Goal: Task Accomplishment & Management: Manage account settings

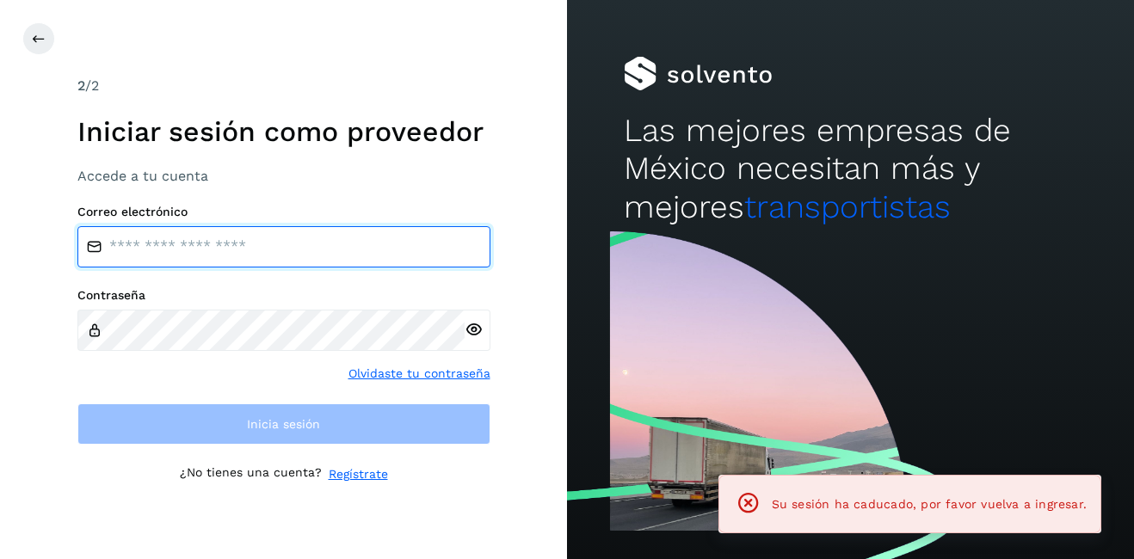
type input "**********"
click at [203, 237] on input "**********" at bounding box center [283, 246] width 413 height 41
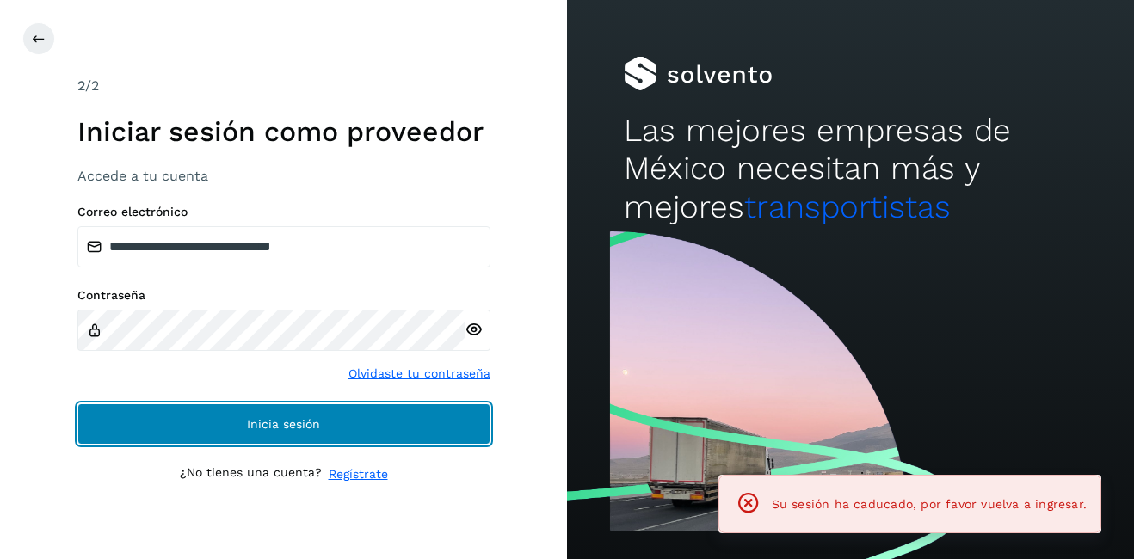
drag, startPoint x: 291, startPoint y: 422, endPoint x: 395, endPoint y: 390, distance: 108.8
click at [292, 424] on span "Inicia sesión" at bounding box center [283, 424] width 73 height 12
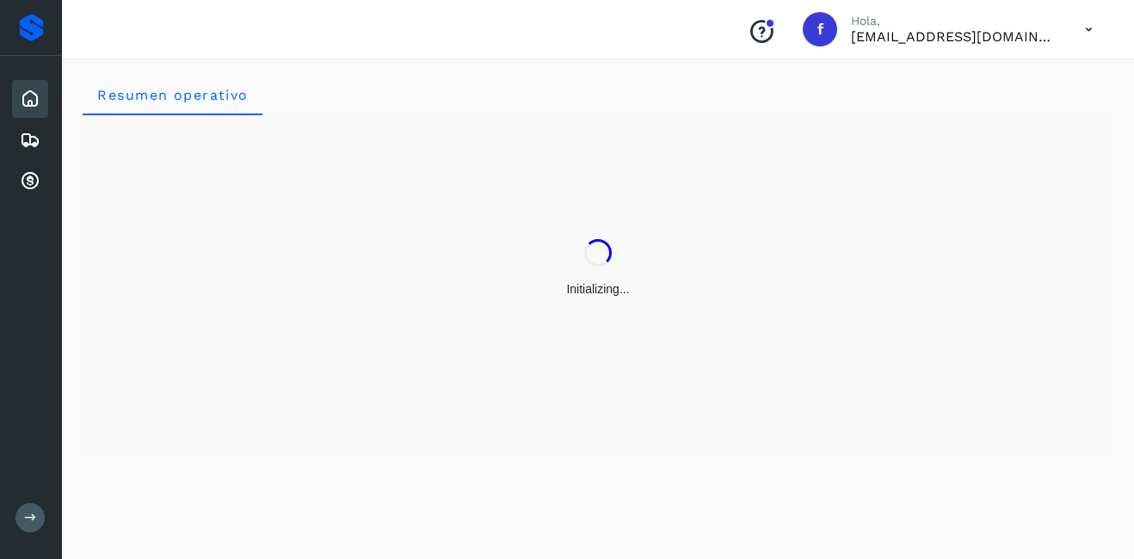
click at [25, 120] on div "Inicio Embarques Cuentas por cobrar" at bounding box center [31, 140] width 62 height 169
click at [29, 135] on icon at bounding box center [30, 140] width 21 height 21
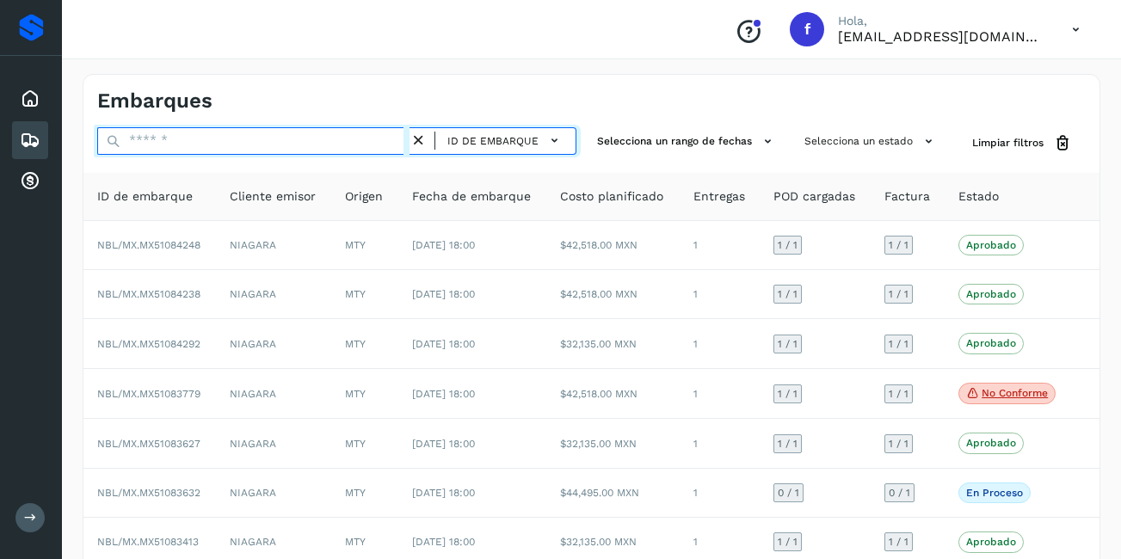
click at [176, 147] on input "text" at bounding box center [253, 141] width 312 height 28
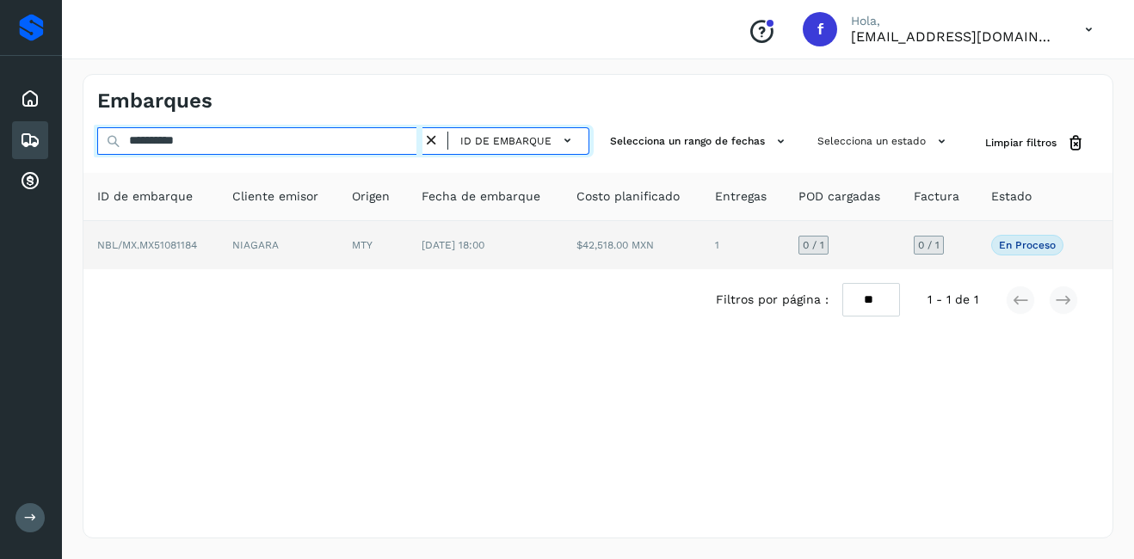
type input "**********"
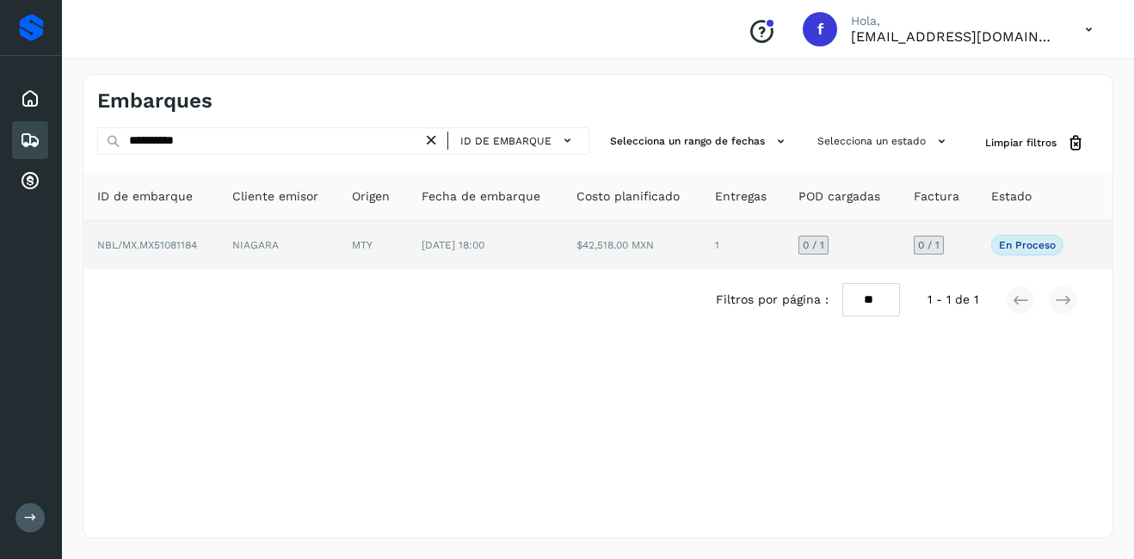
click at [216, 248] on tr "NBL/MX.MX51081184 NIAGARA MTY [DATE] 18:00 $42,518.00 MXN 1 0 / 1 0 / 1 En proc…" at bounding box center [597, 245] width 1029 height 48
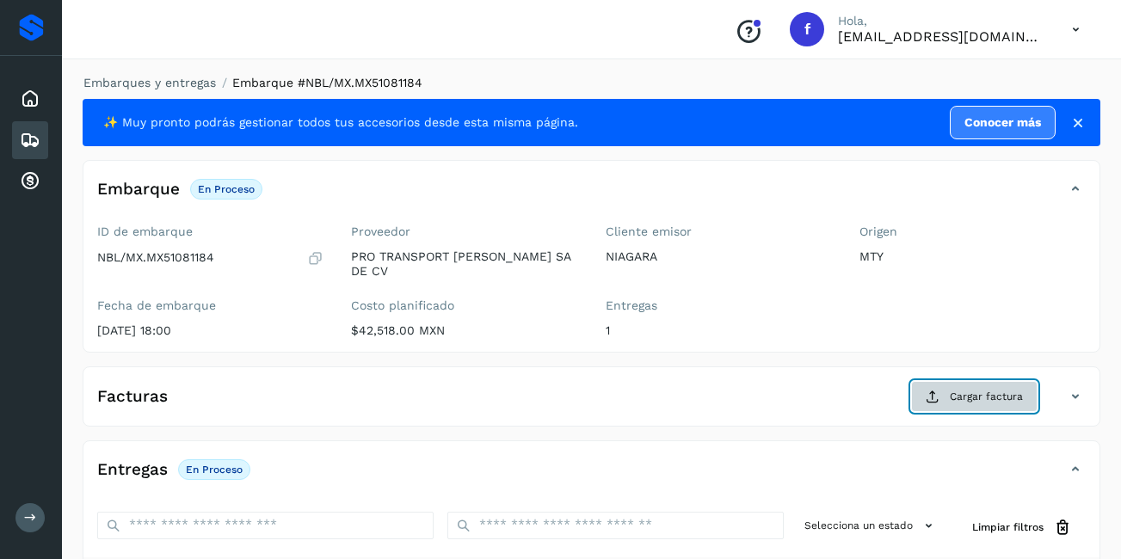
click at [974, 381] on button "Cargar factura" at bounding box center [974, 396] width 126 height 31
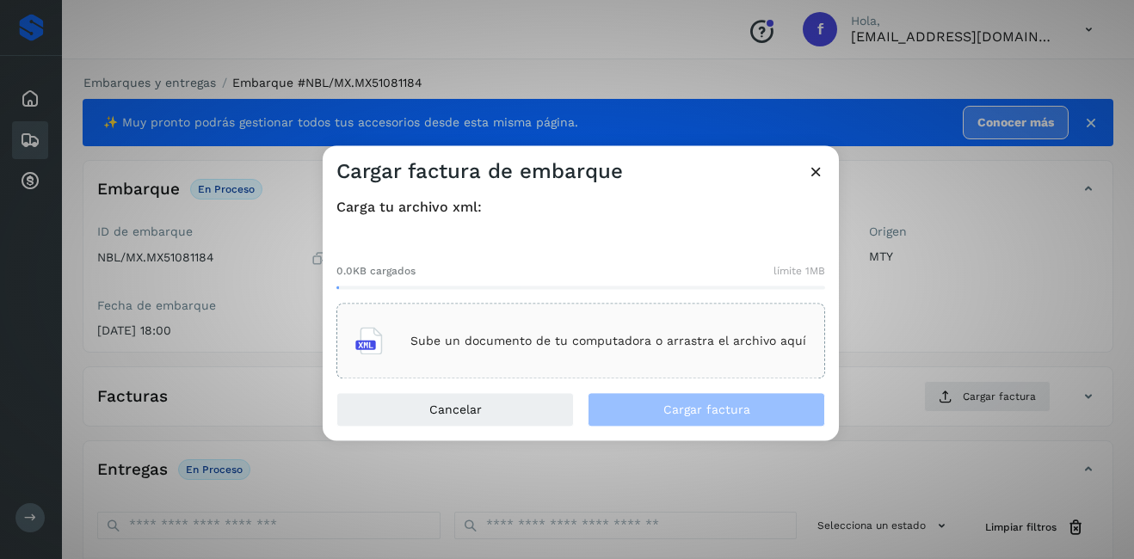
click at [553, 354] on div "Sube un documento de tu computadora o arrastra el archivo aquí" at bounding box center [580, 341] width 451 height 46
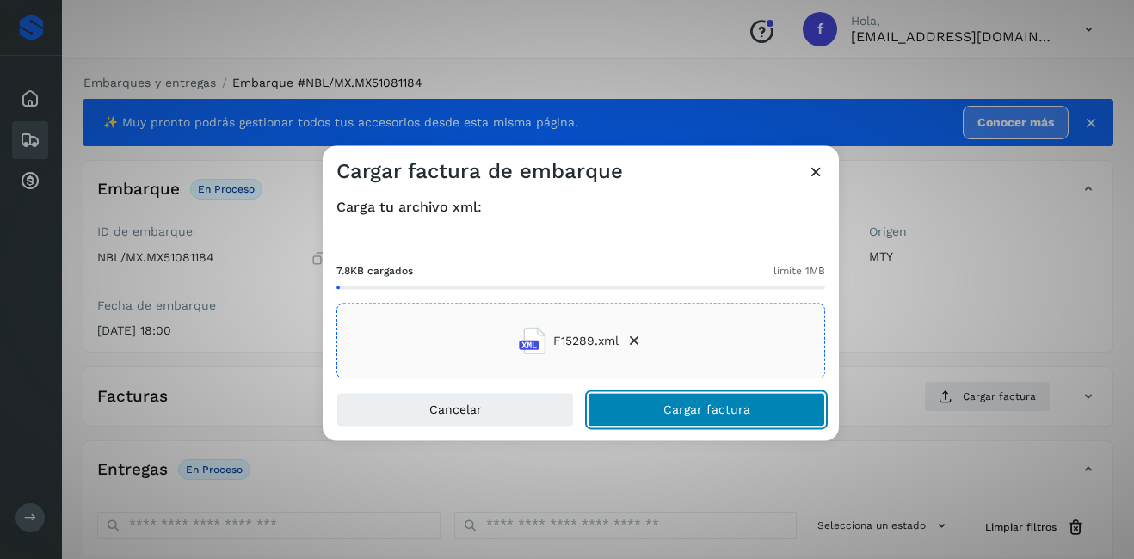
click at [699, 414] on span "Cargar factura" at bounding box center [706, 410] width 87 height 12
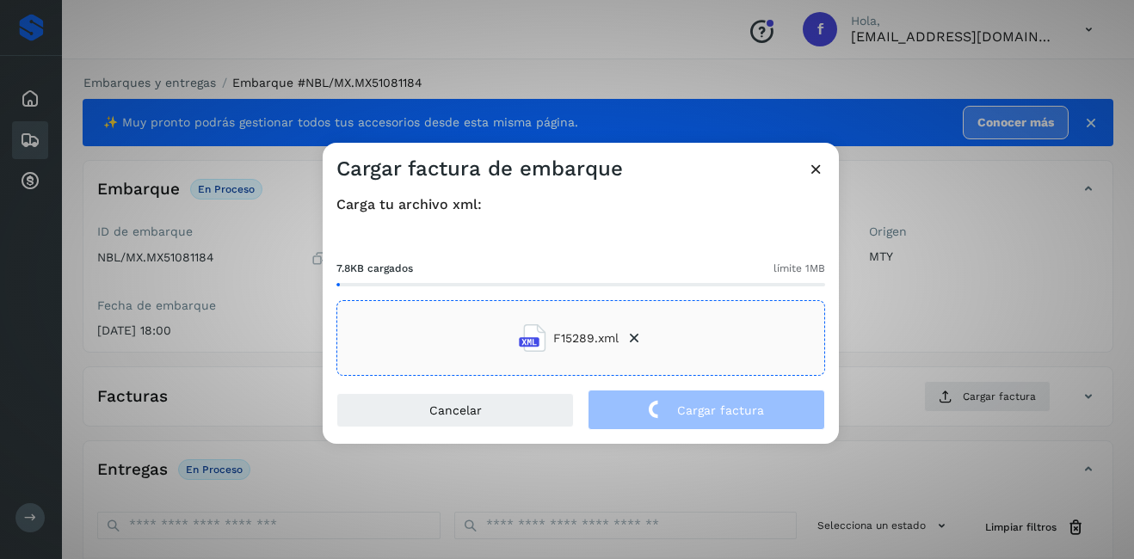
click at [912, 316] on div "Cargar factura de embarque Carga tu archivo xml: 7.8KB cargados límite 1MB F152…" at bounding box center [567, 279] width 1134 height 559
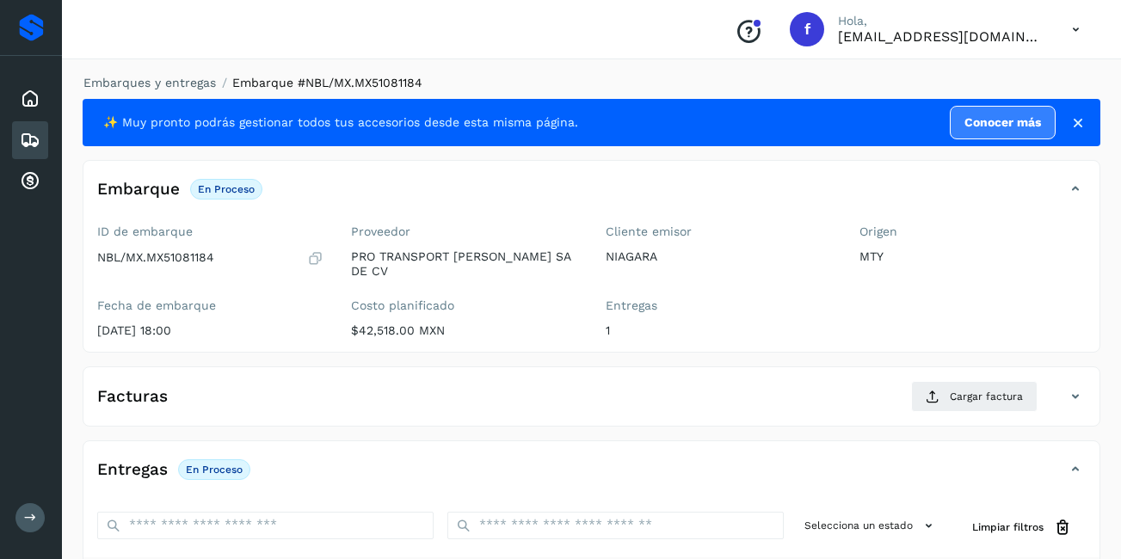
scroll to position [258, 0]
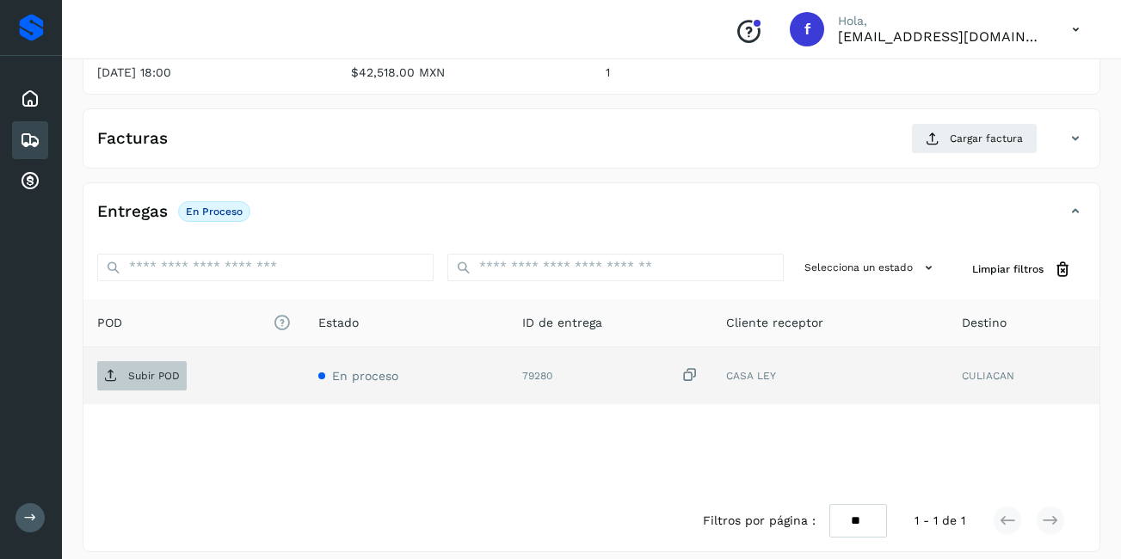
click at [169, 370] on p "Subir POD" at bounding box center [154, 376] width 52 height 12
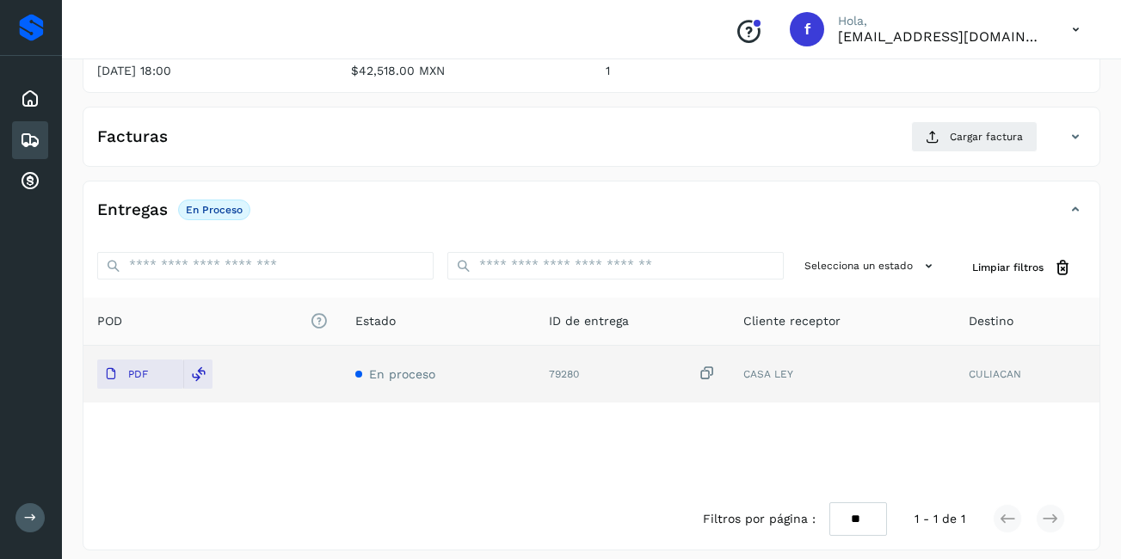
scroll to position [0, 0]
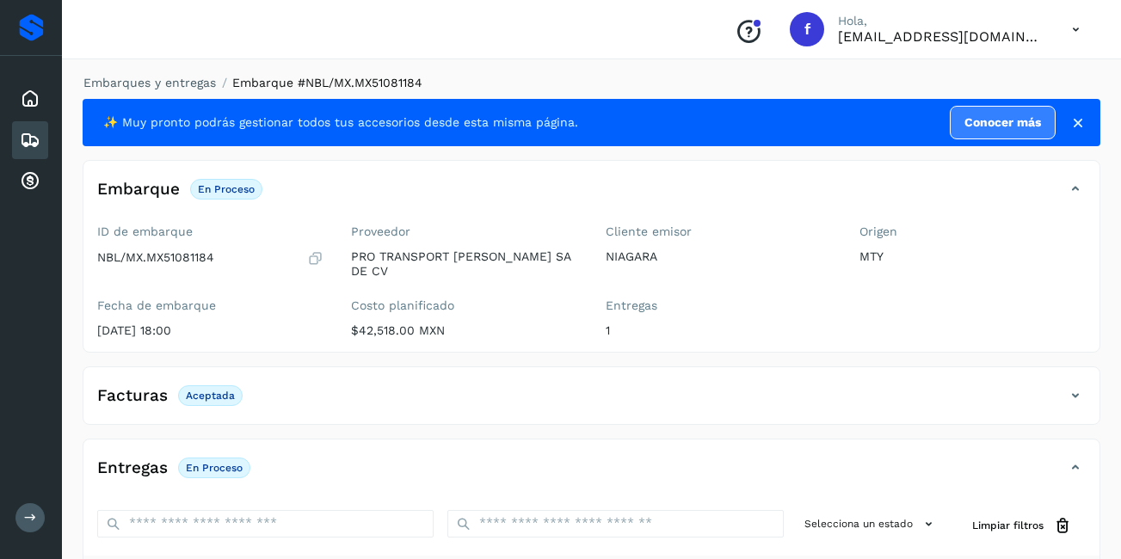
click at [14, 147] on div "Embarques" at bounding box center [30, 140] width 36 height 38
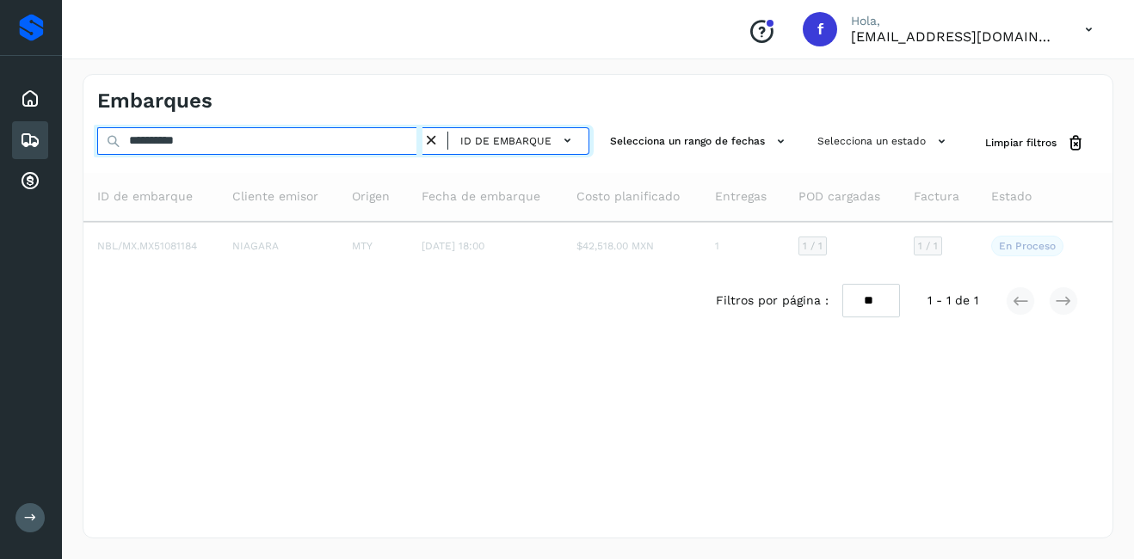
drag, startPoint x: 200, startPoint y: 140, endPoint x: 155, endPoint y: 144, distance: 45.8
click at [147, 144] on input "**********" at bounding box center [259, 141] width 325 height 28
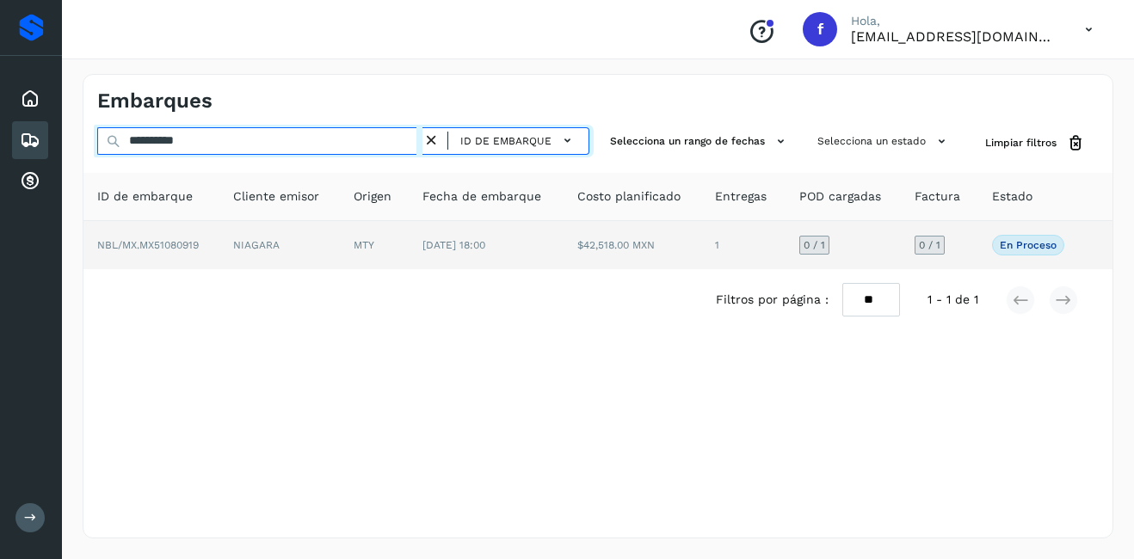
type input "**********"
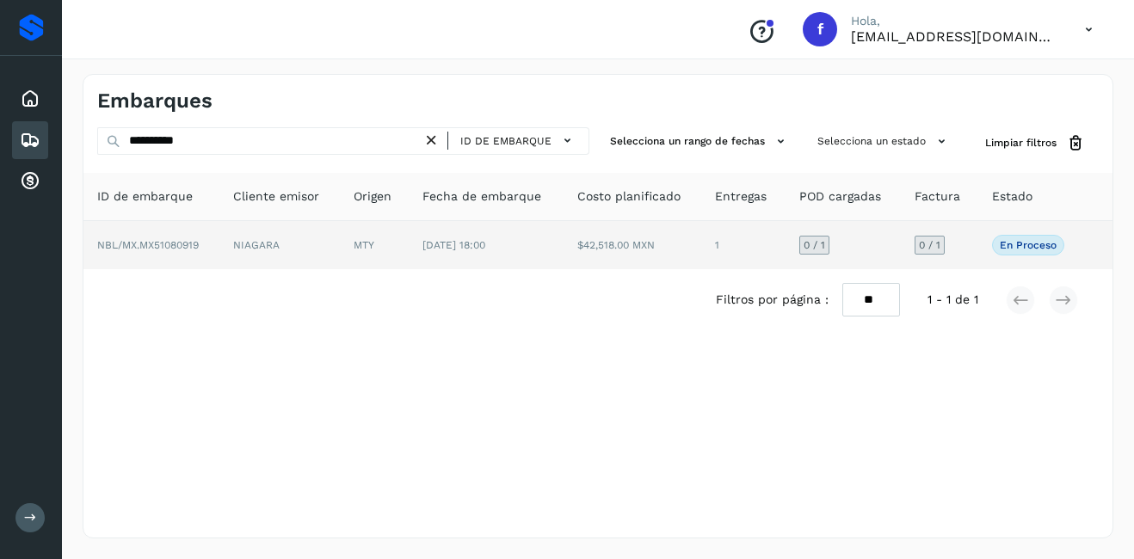
click at [290, 249] on td "NIAGARA" at bounding box center [279, 245] width 120 height 48
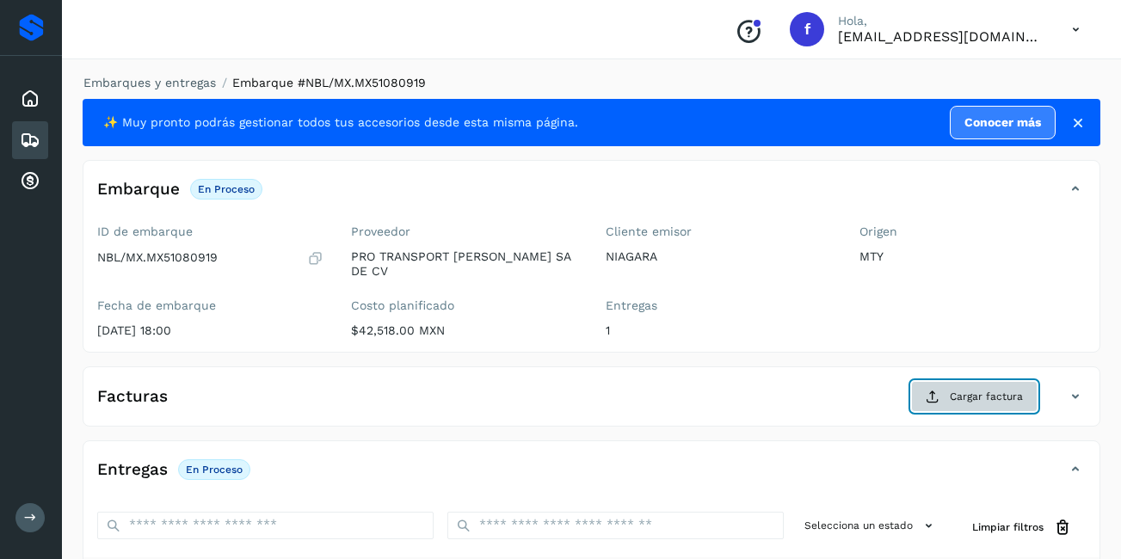
click at [954, 389] on span "Cargar factura" at bounding box center [985, 396] width 73 height 15
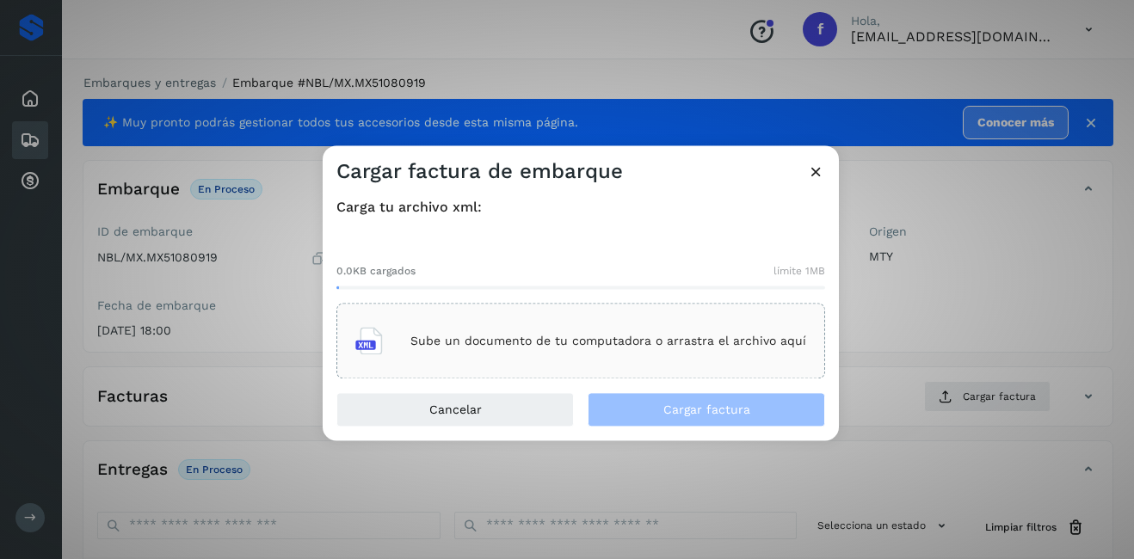
click at [492, 333] on div "Sube un documento de tu computadora o arrastra el archivo aquí" at bounding box center [580, 341] width 451 height 46
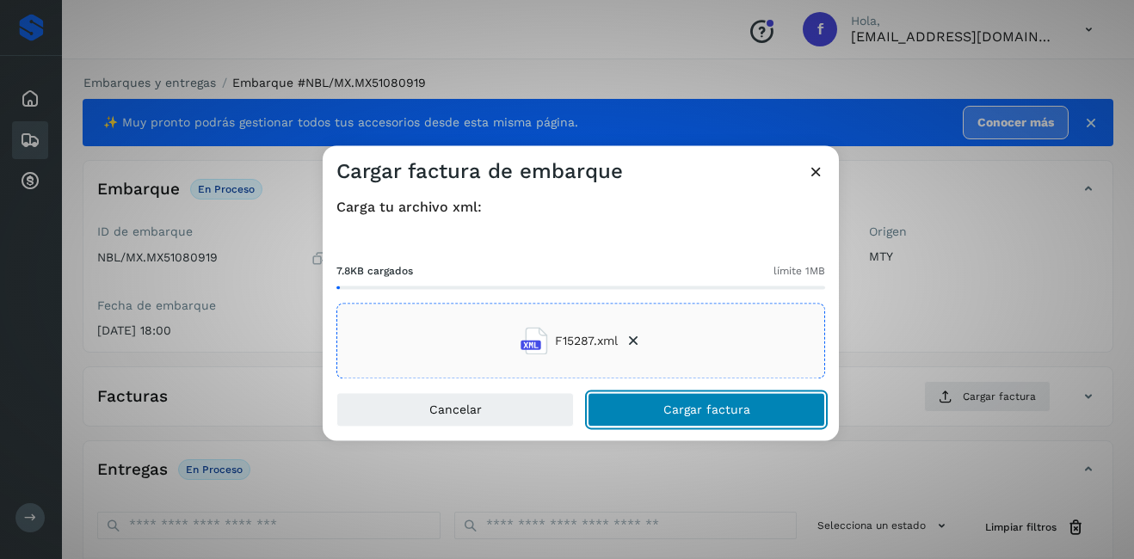
click at [678, 401] on button "Cargar factura" at bounding box center [705, 410] width 237 height 34
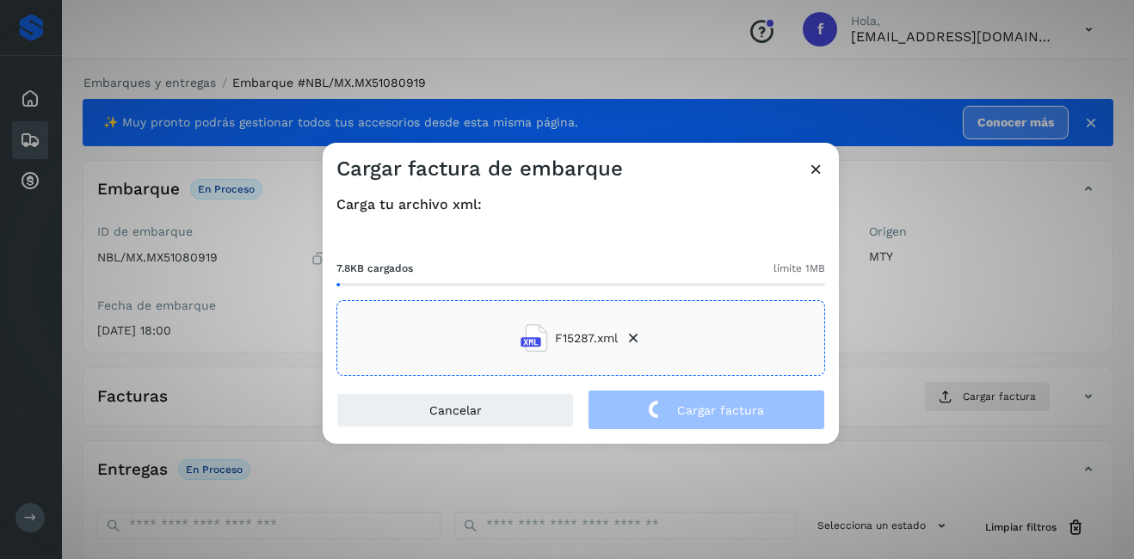
click at [924, 344] on div "Cargar factura de embarque Carga tu archivo xml: 7.8KB cargados límite 1MB F152…" at bounding box center [567, 279] width 1134 height 559
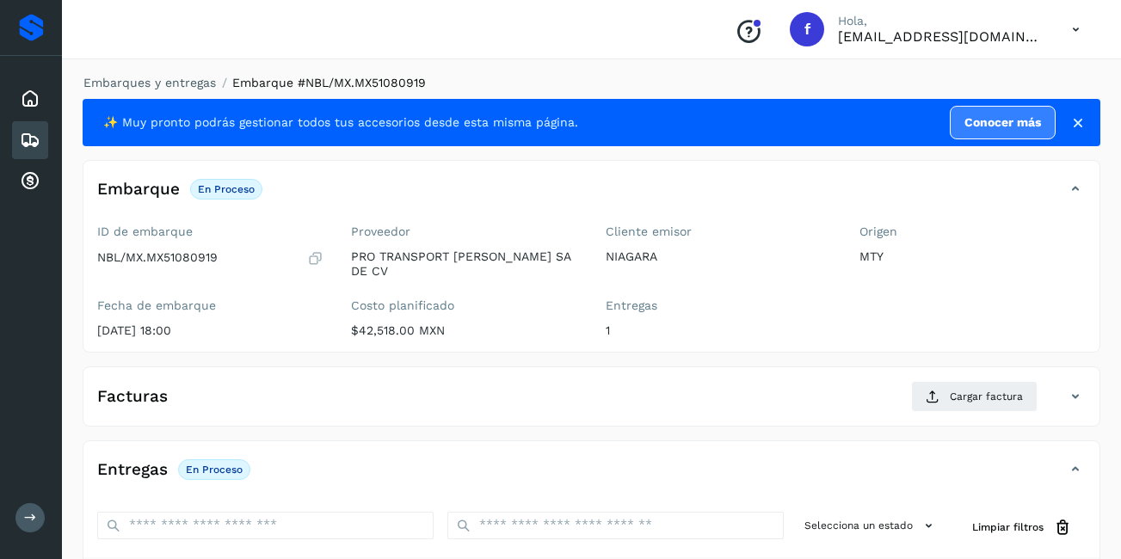
scroll to position [260, 0]
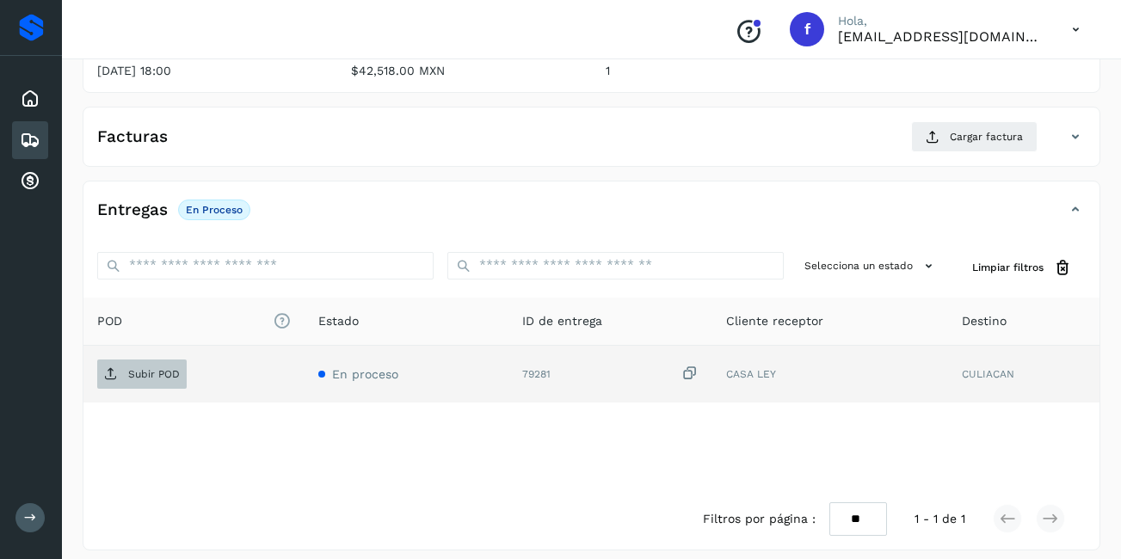
click at [174, 368] on p "Subir POD" at bounding box center [154, 374] width 52 height 12
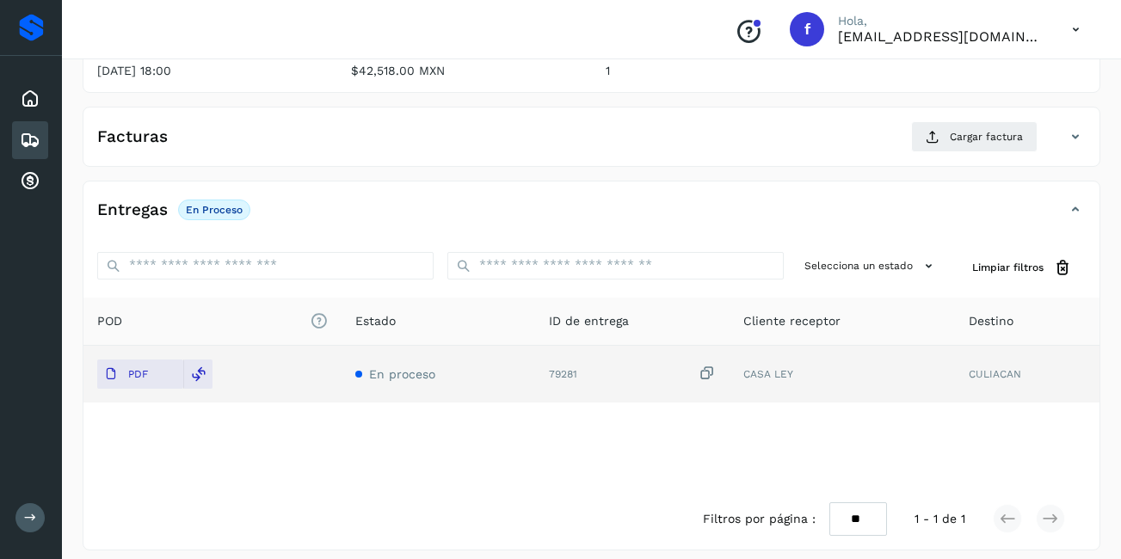
scroll to position [0, 0]
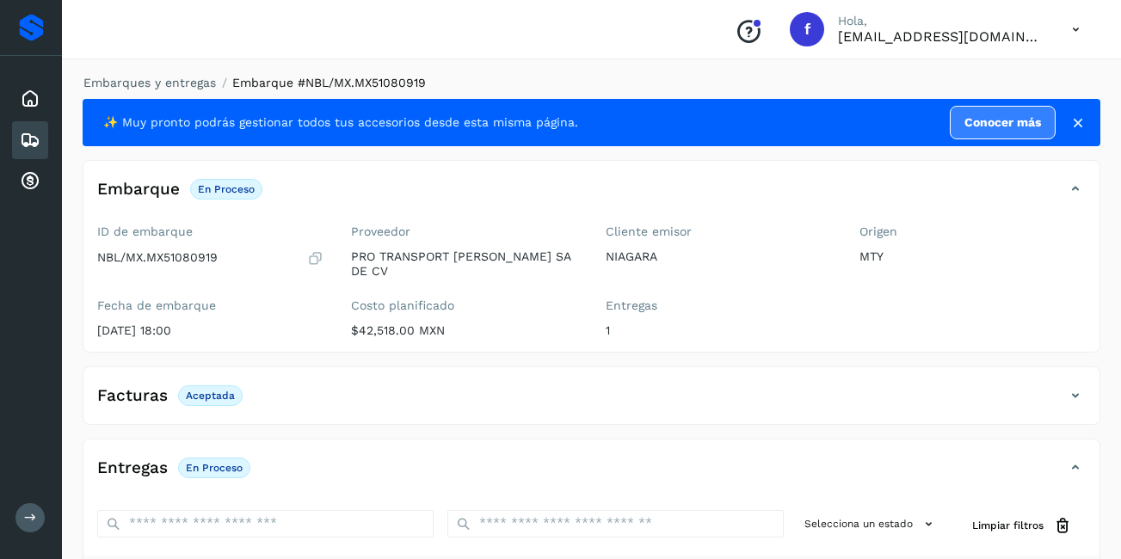
click at [20, 142] on icon at bounding box center [30, 140] width 21 height 21
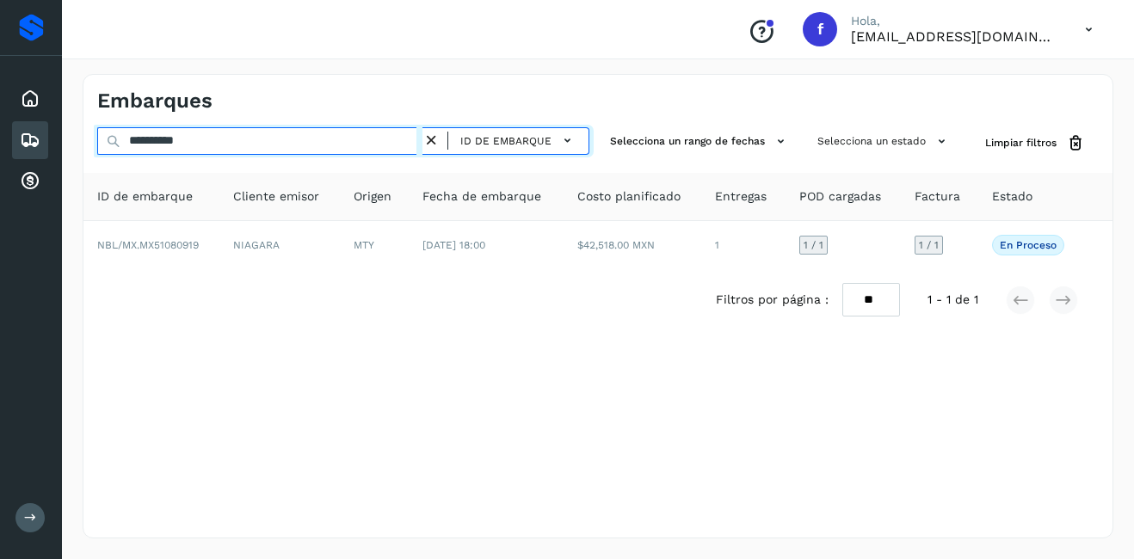
drag, startPoint x: 242, startPoint y: 141, endPoint x: 147, endPoint y: 149, distance: 94.9
click at [147, 149] on input "**********" at bounding box center [259, 141] width 325 height 28
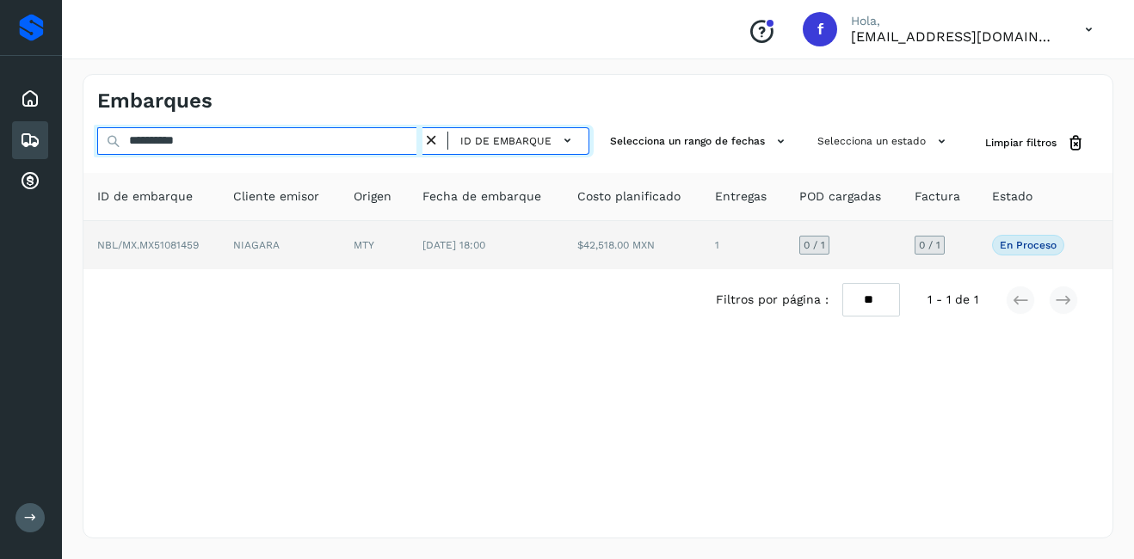
type input "**********"
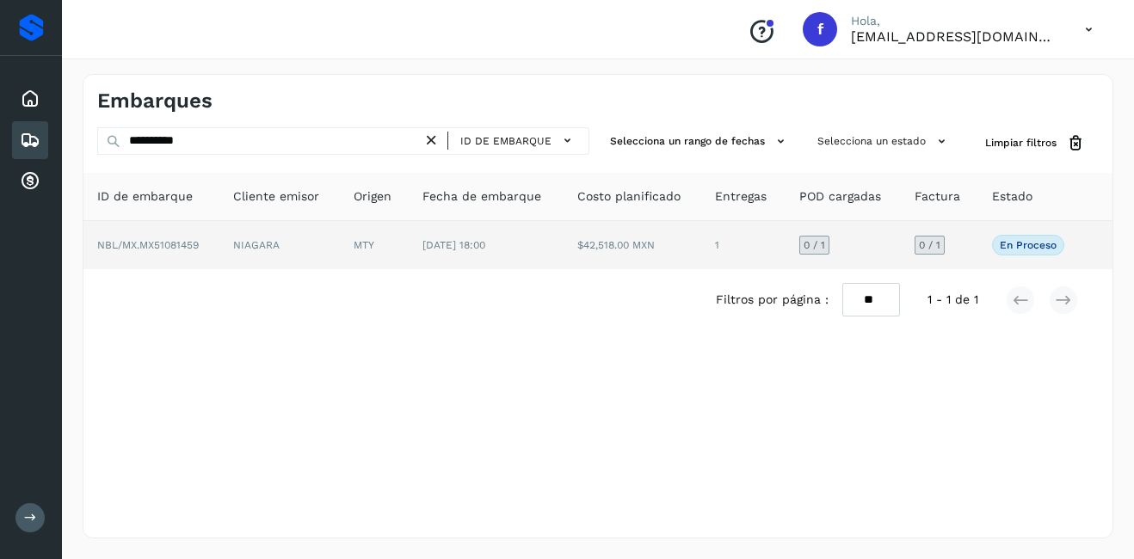
click at [203, 246] on td "NBL/MX.MX51081459" at bounding box center [151, 245] width 136 height 48
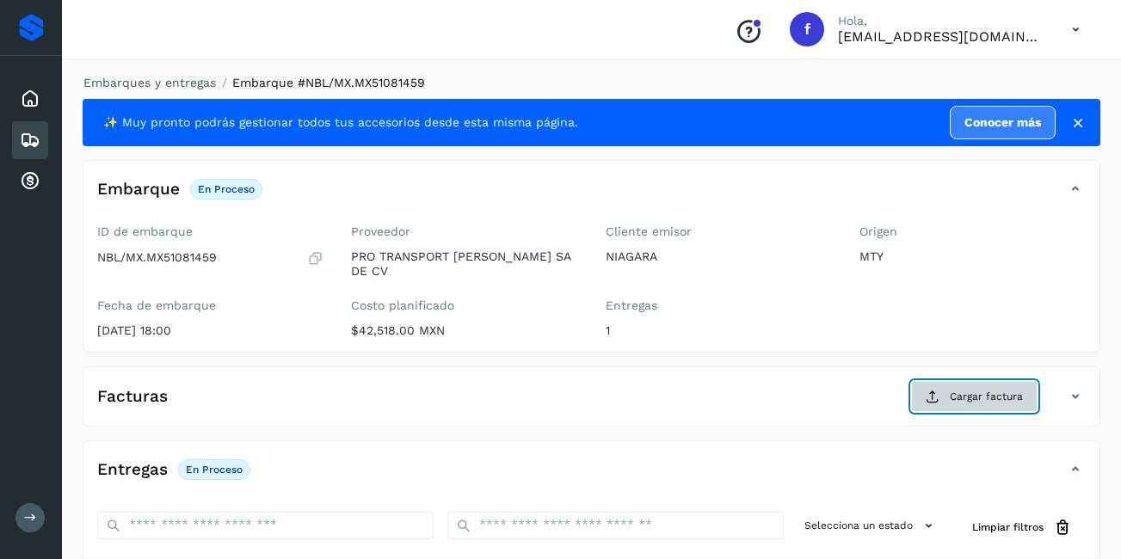
click at [986, 397] on button "Cargar factura" at bounding box center [974, 396] width 126 height 31
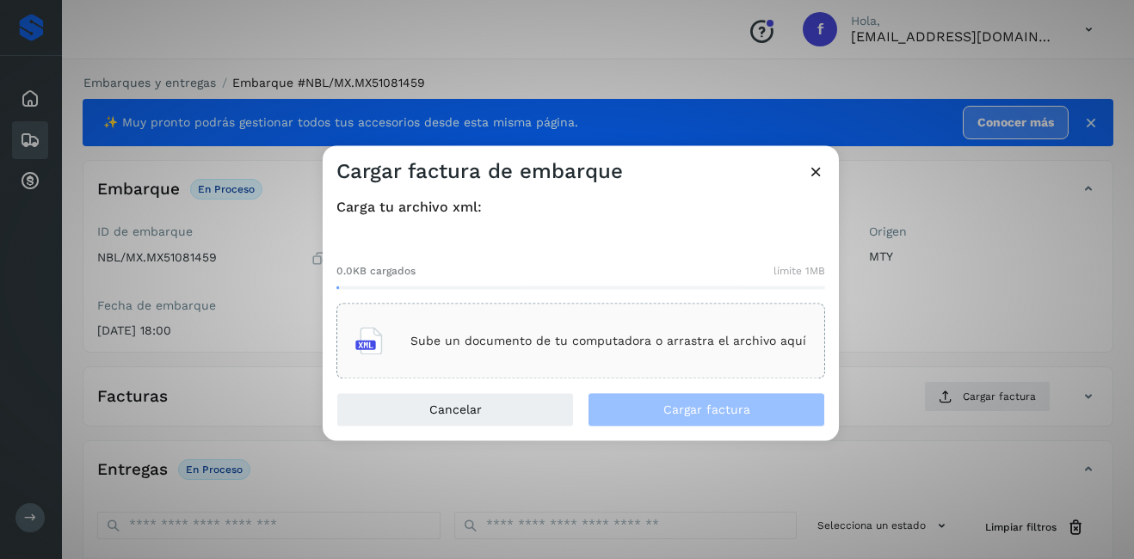
click at [583, 305] on div "Sube un documento de tu computadora o arrastra el archivo aquí" at bounding box center [580, 342] width 488 height 76
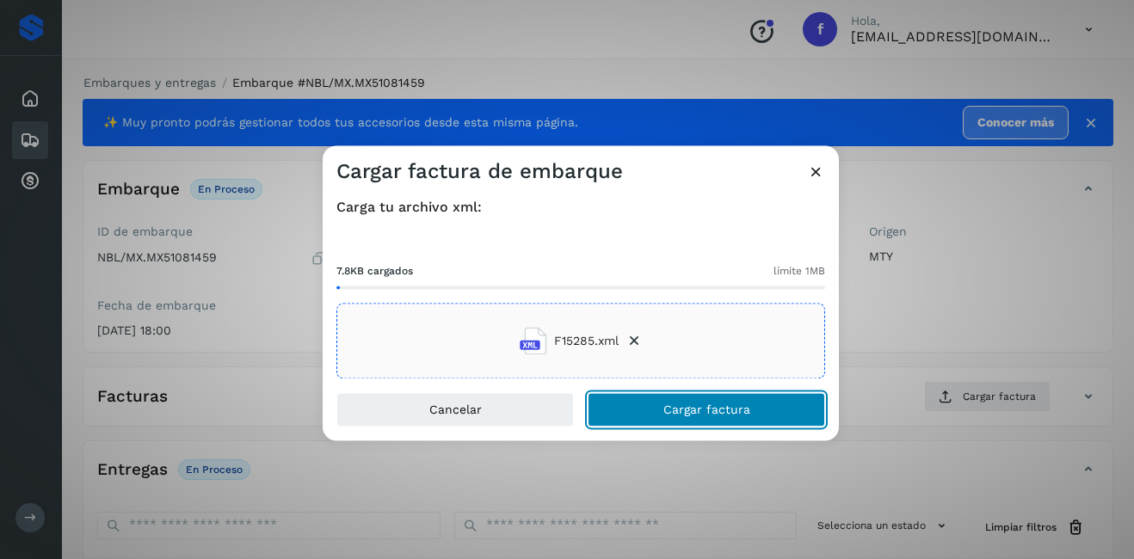
click at [702, 413] on span "Cargar factura" at bounding box center [706, 410] width 87 height 12
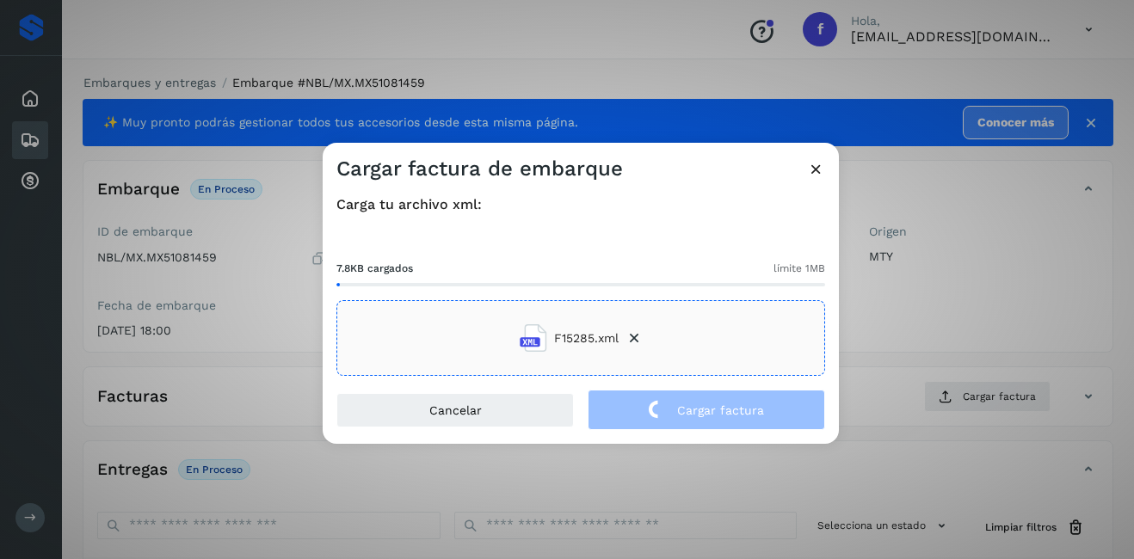
click at [962, 299] on div "Cargar factura de embarque Carga tu archivo xml: 7.8KB cargados límite 1MB F152…" at bounding box center [567, 279] width 1134 height 559
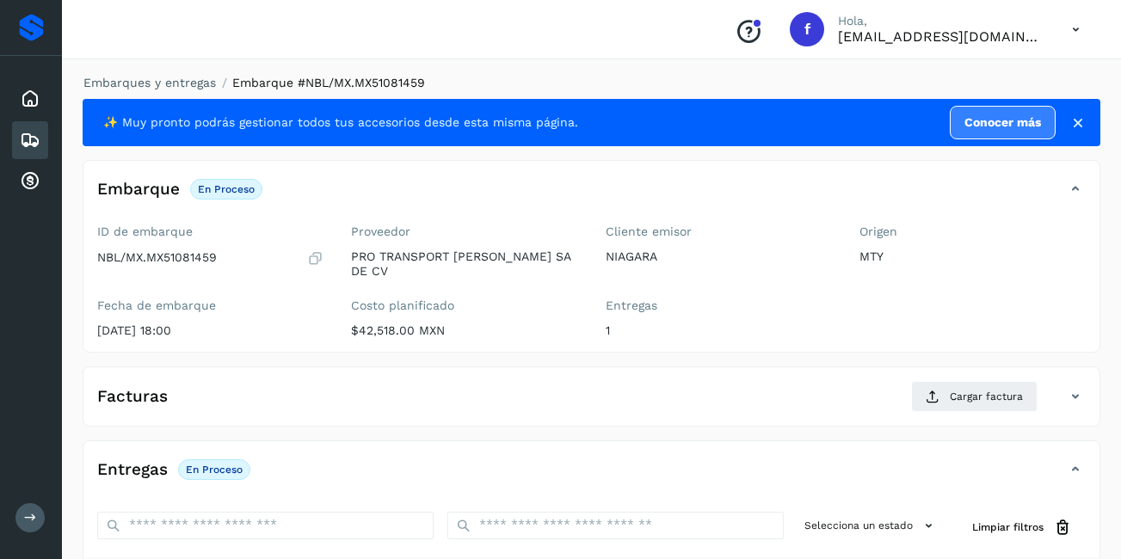
scroll to position [260, 0]
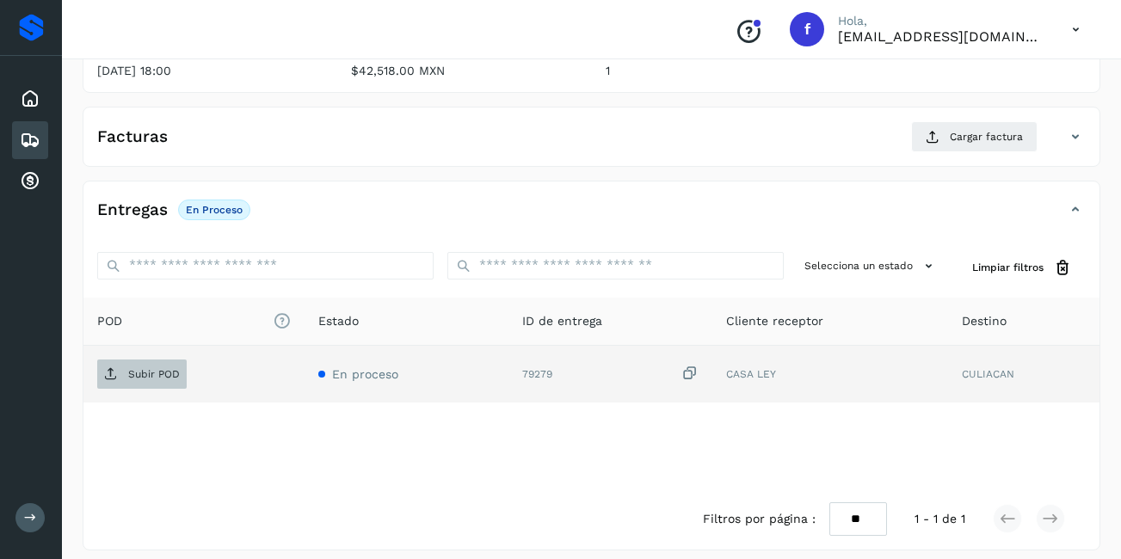
click at [140, 368] on p "Subir POD" at bounding box center [154, 374] width 52 height 12
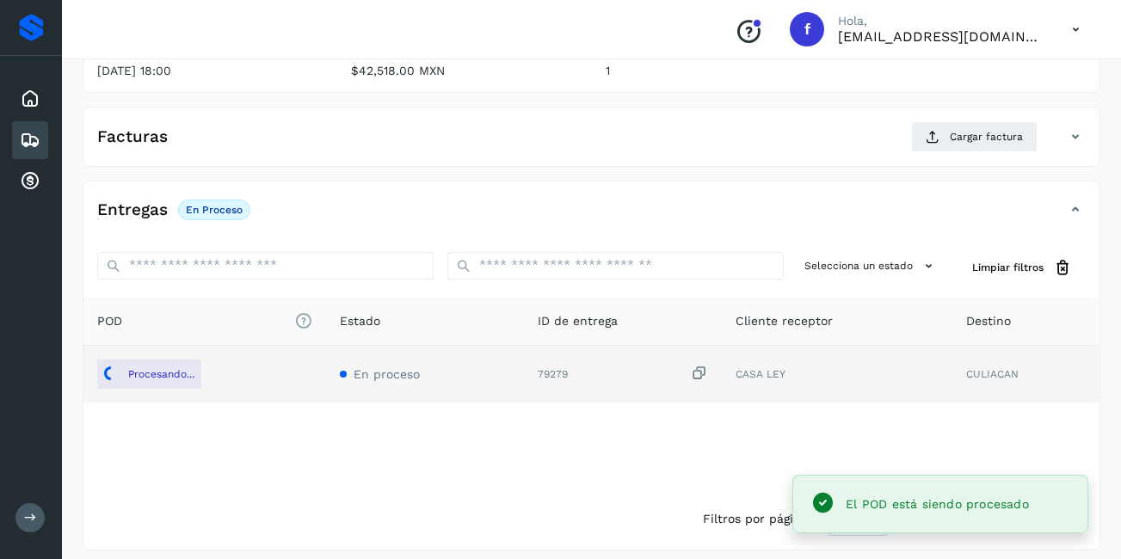
scroll to position [0, 0]
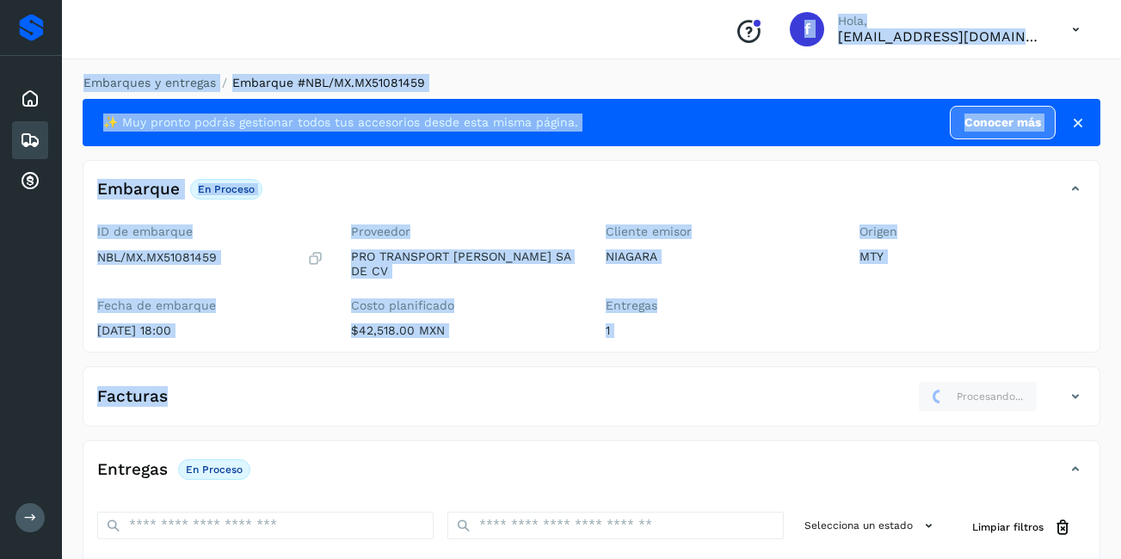
drag, startPoint x: 26, startPoint y: 144, endPoint x: 353, endPoint y: 356, distance: 389.8
click at [353, 356] on div "Proveedores Inicio Embarques Cuentas por cobrar Salir Conoce nuestros beneficio…" at bounding box center [560, 415] width 1121 height 831
drag, startPoint x: 353, startPoint y: 356, endPoint x: 494, endPoint y: 405, distance: 149.3
click at [509, 408] on div "Facturas Procesando..." at bounding box center [591, 403] width 1016 height 45
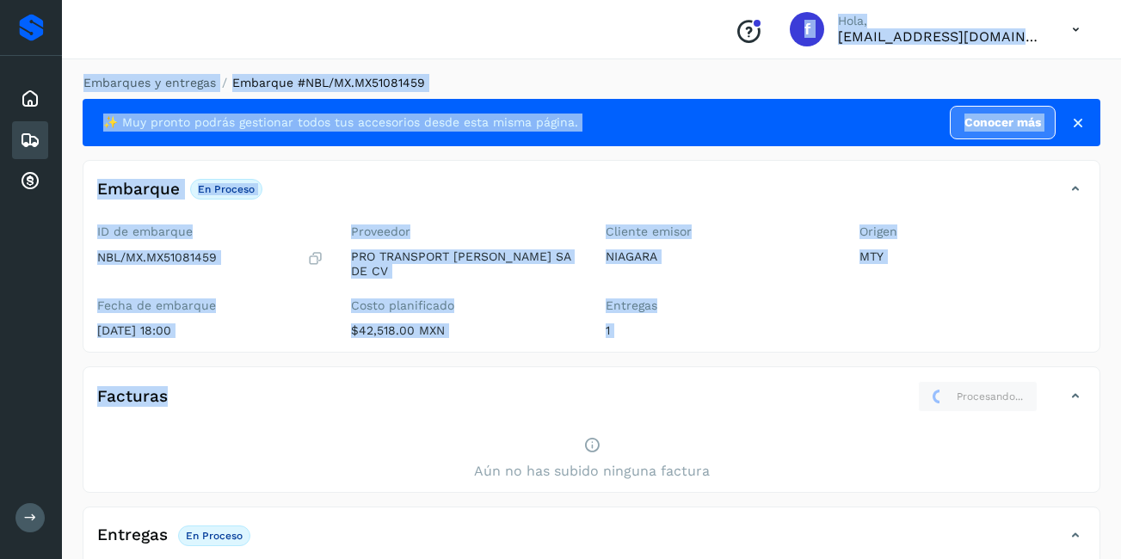
click at [350, 406] on div "Facturas Procesando..." at bounding box center [591, 403] width 1016 height 45
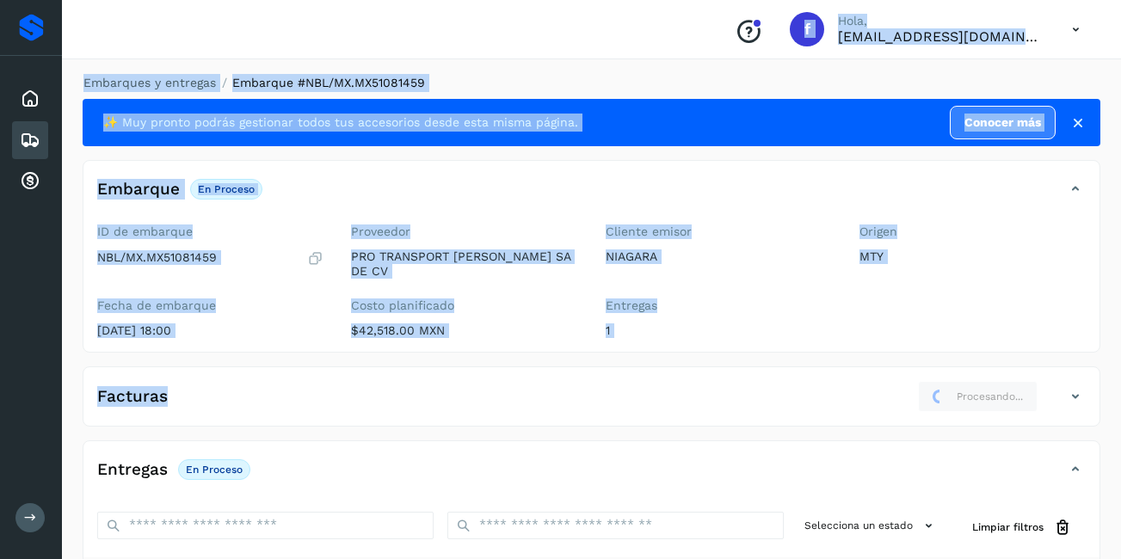
click at [298, 353] on div "✨ Muy pronto podrás gestionar todos tus accesorios desde esta misma página. Con…" at bounding box center [591, 454] width 1017 height 711
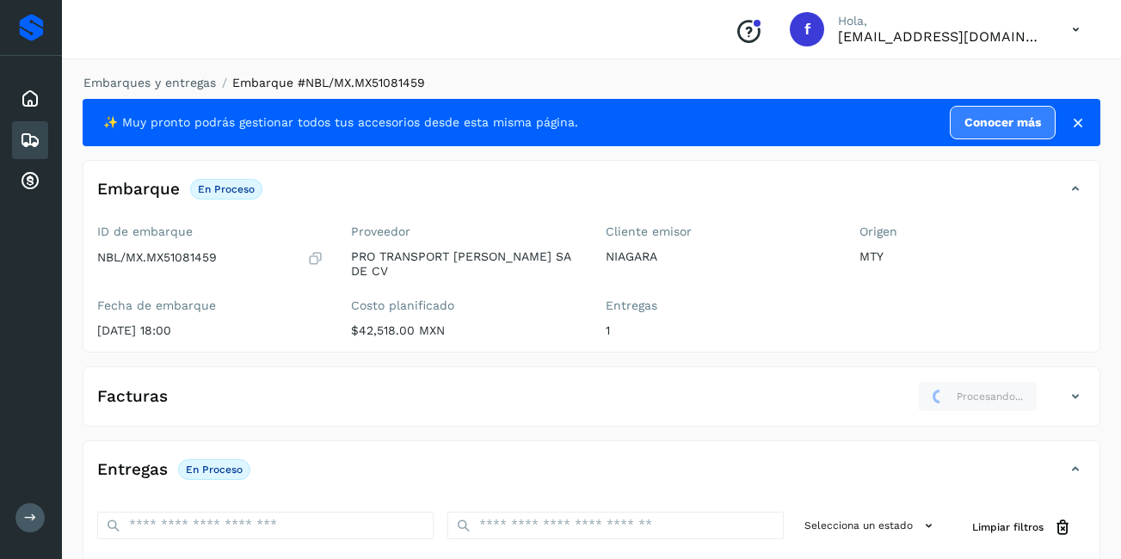
click at [37, 142] on icon at bounding box center [30, 140] width 21 height 21
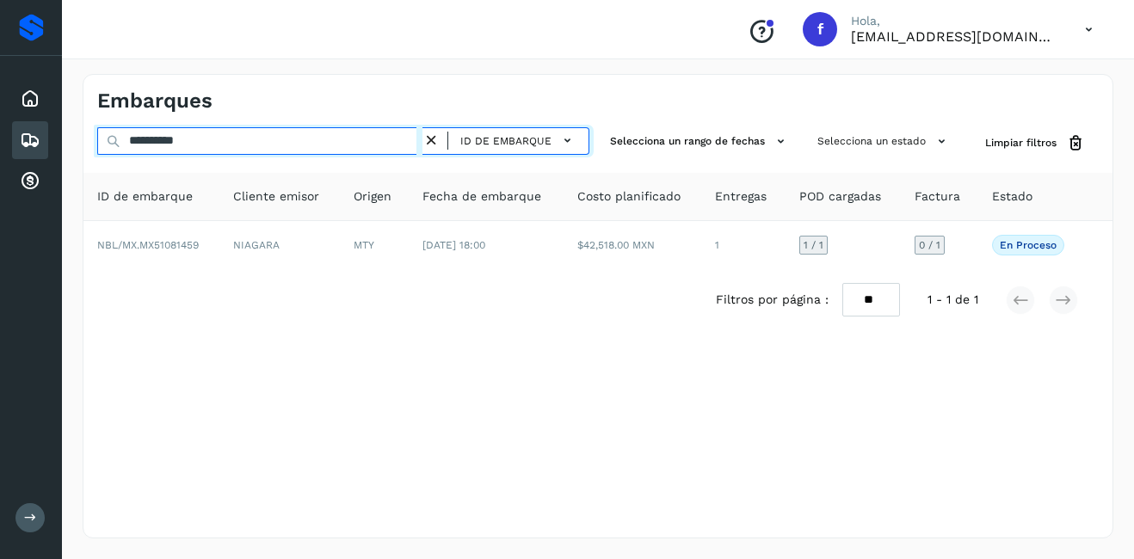
drag, startPoint x: 215, startPoint y: 143, endPoint x: 148, endPoint y: 155, distance: 68.2
click at [148, 155] on div "**********" at bounding box center [343, 143] width 492 height 32
click at [227, 142] on input "**********" at bounding box center [259, 141] width 325 height 28
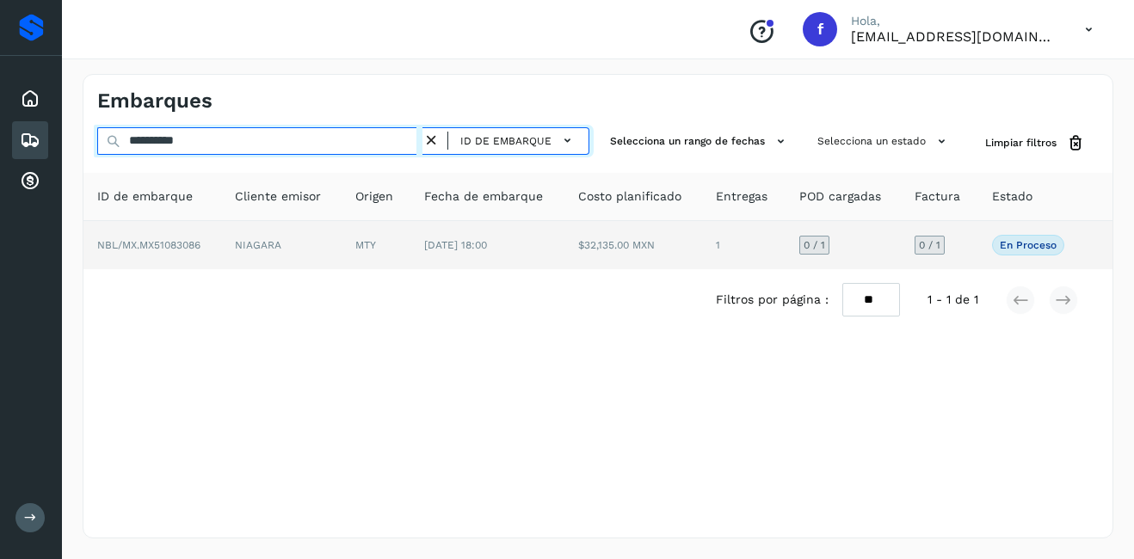
type input "**********"
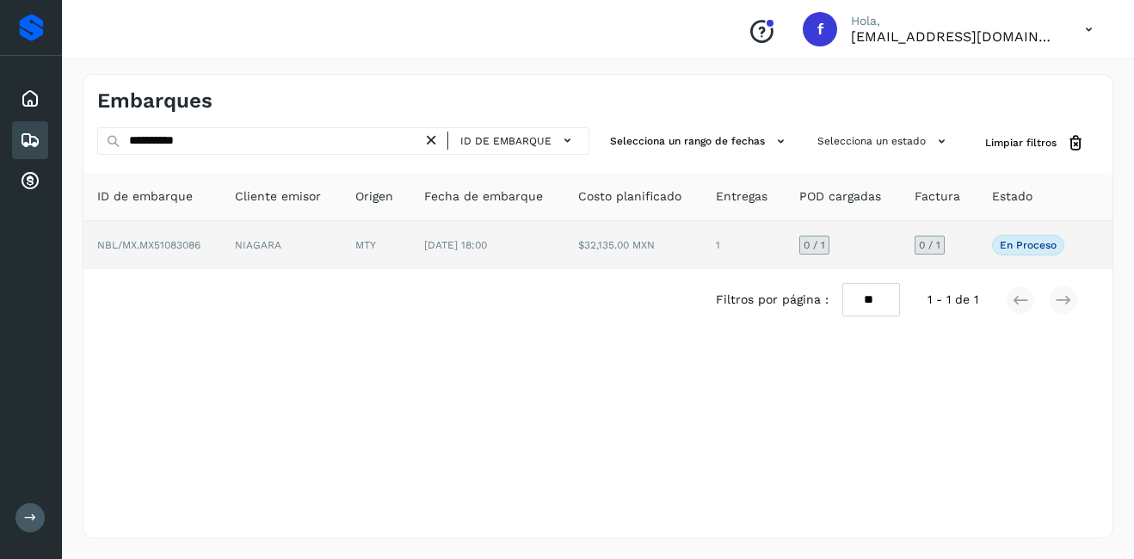
click at [341, 233] on td "MTY" at bounding box center [375, 245] width 69 height 48
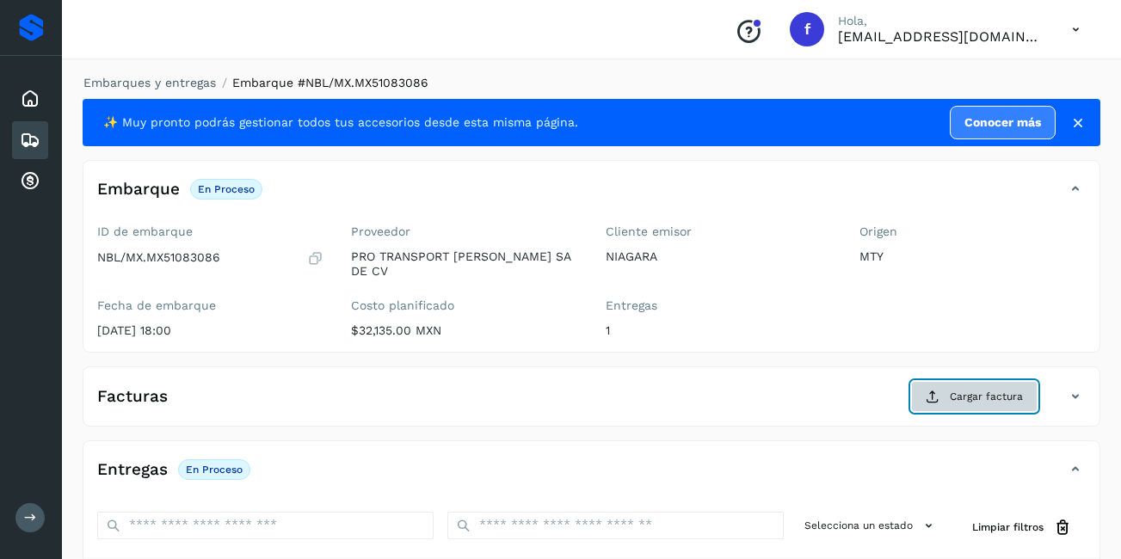
click at [937, 396] on button "Cargar factura" at bounding box center [974, 396] width 126 height 31
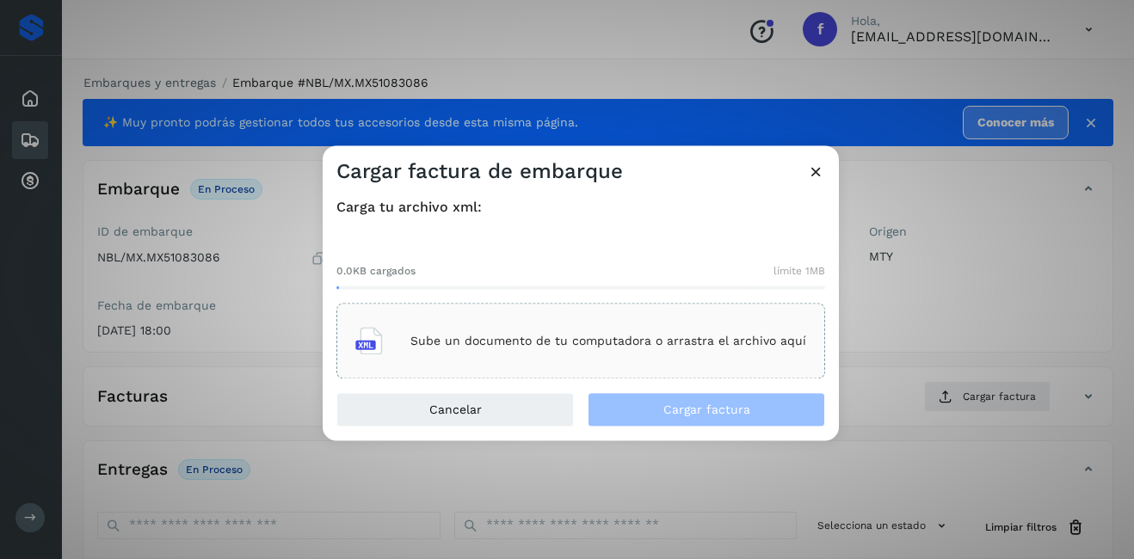
click at [554, 349] on div "Sube un documento de tu computadora o arrastra el archivo aquí" at bounding box center [580, 341] width 451 height 46
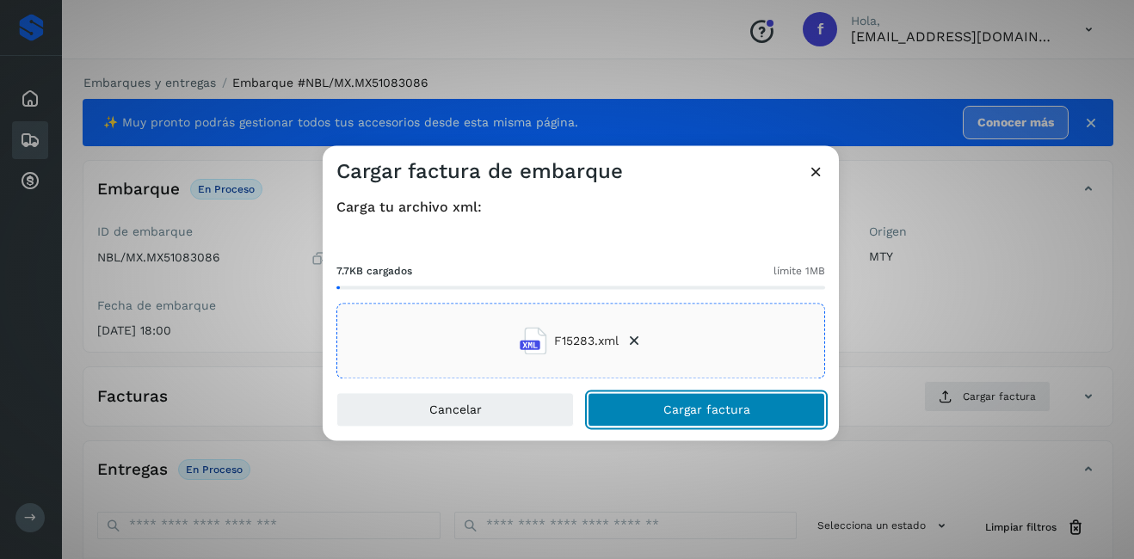
click at [716, 406] on span "Cargar factura" at bounding box center [706, 410] width 87 height 12
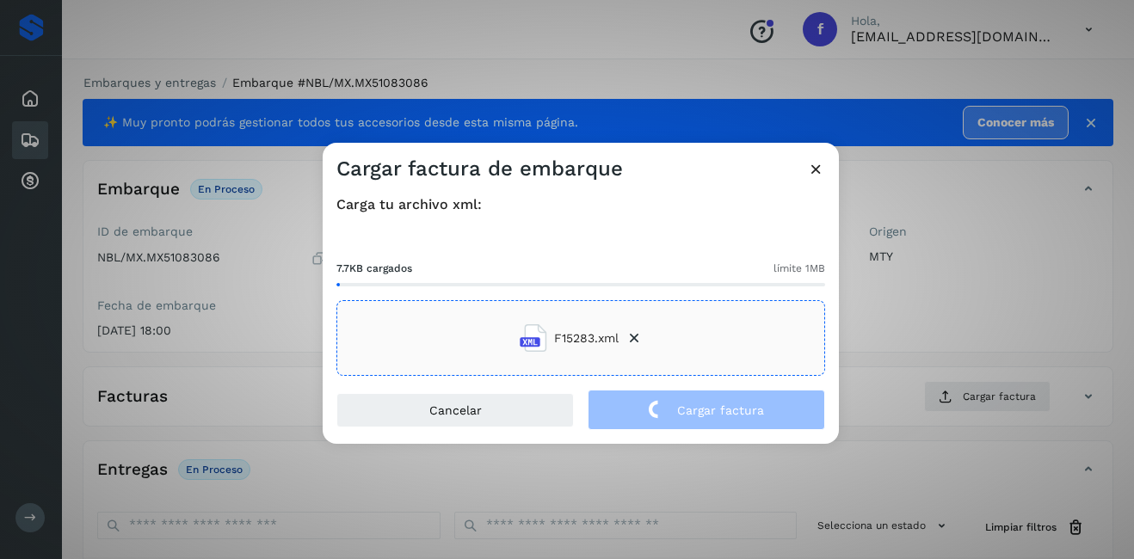
click at [914, 321] on div "Cargar factura de embarque Carga tu archivo xml: 7.7KB cargados límite 1MB F152…" at bounding box center [567, 279] width 1134 height 559
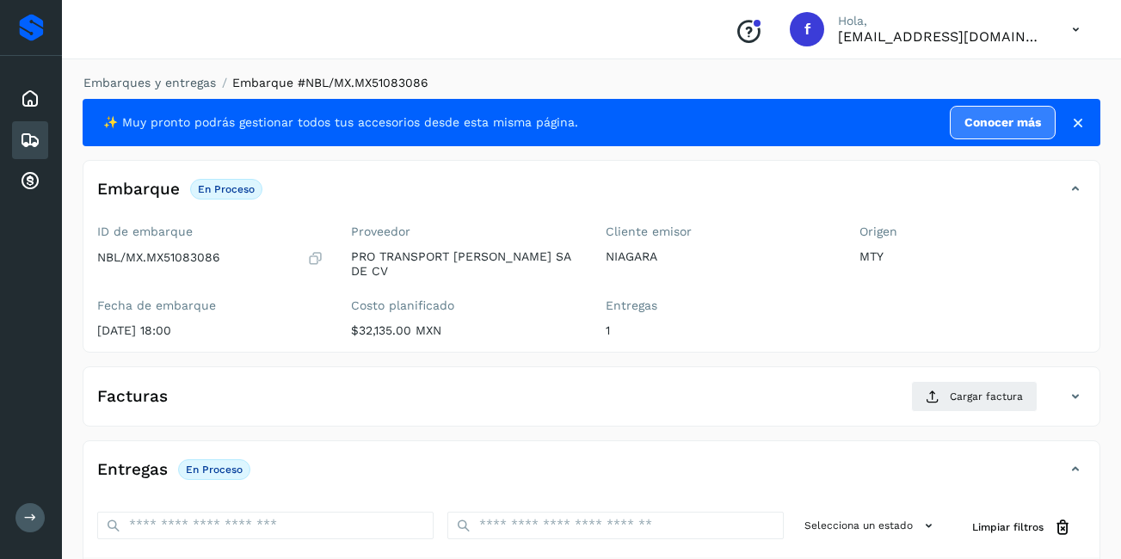
scroll to position [260, 0]
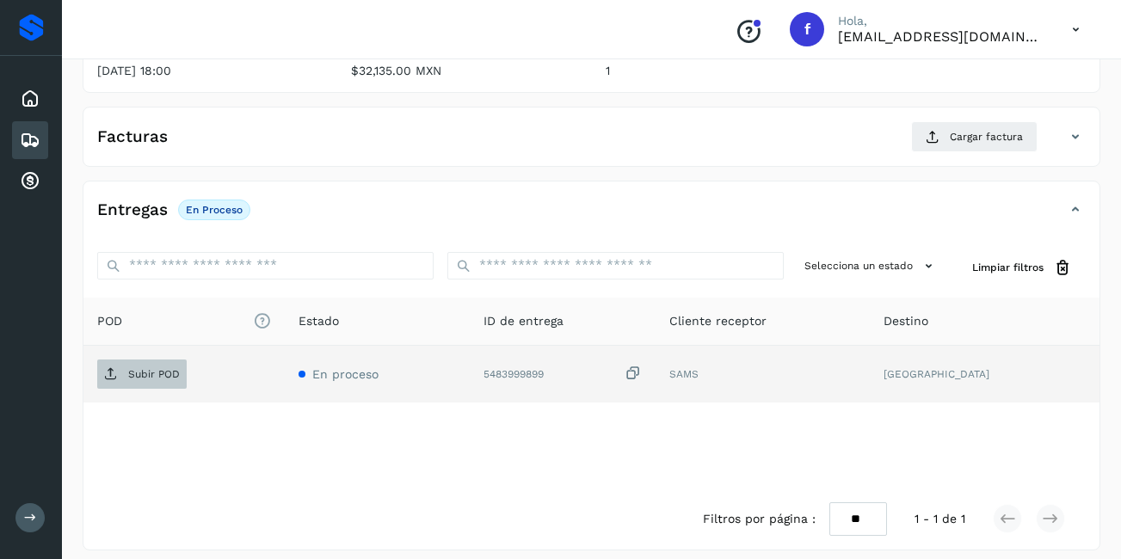
click at [139, 368] on p "Subir POD" at bounding box center [154, 374] width 52 height 12
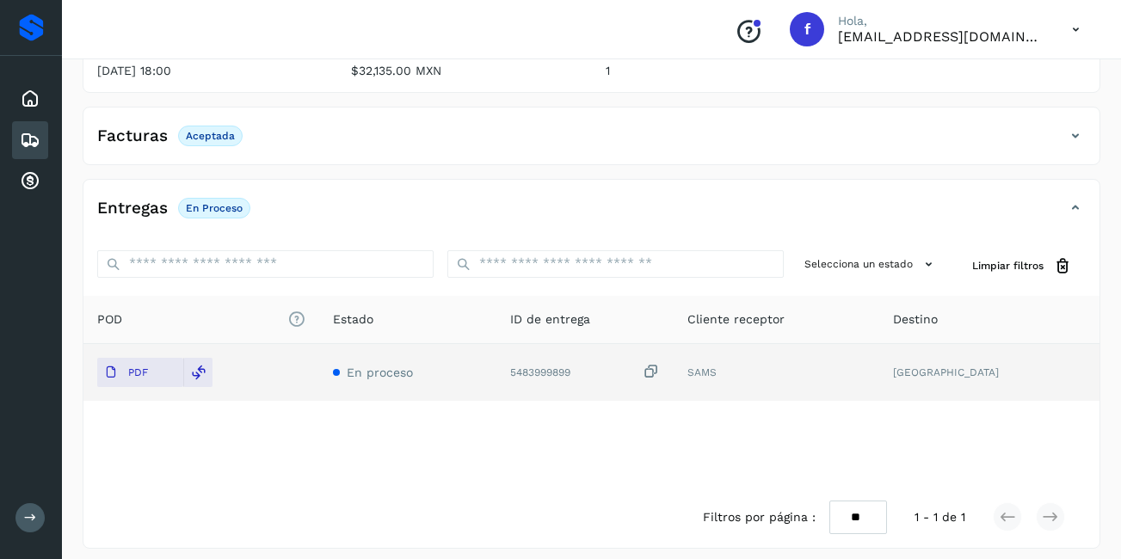
scroll to position [258, 0]
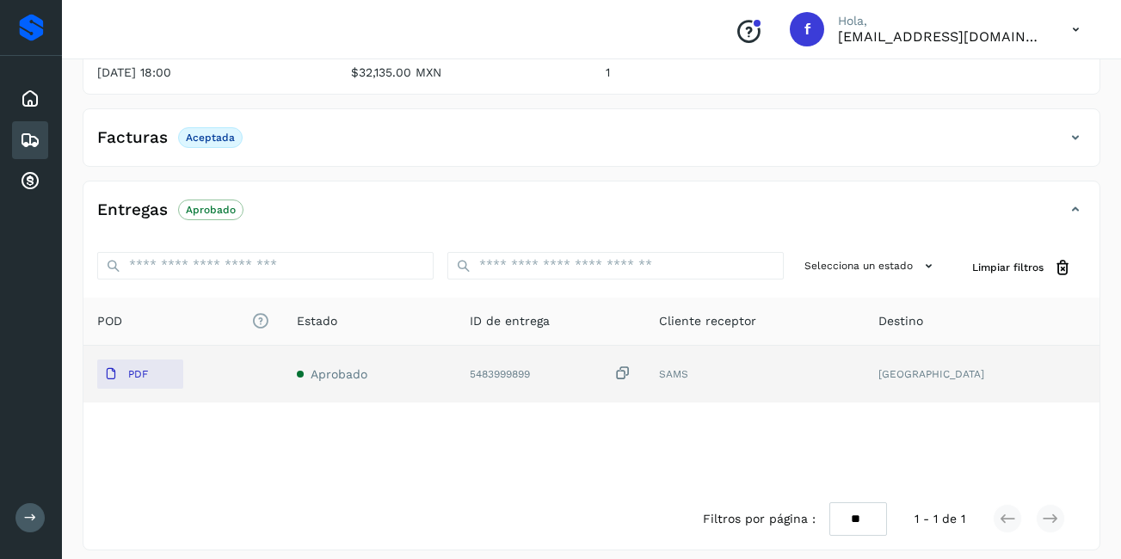
click at [39, 140] on icon at bounding box center [30, 140] width 21 height 21
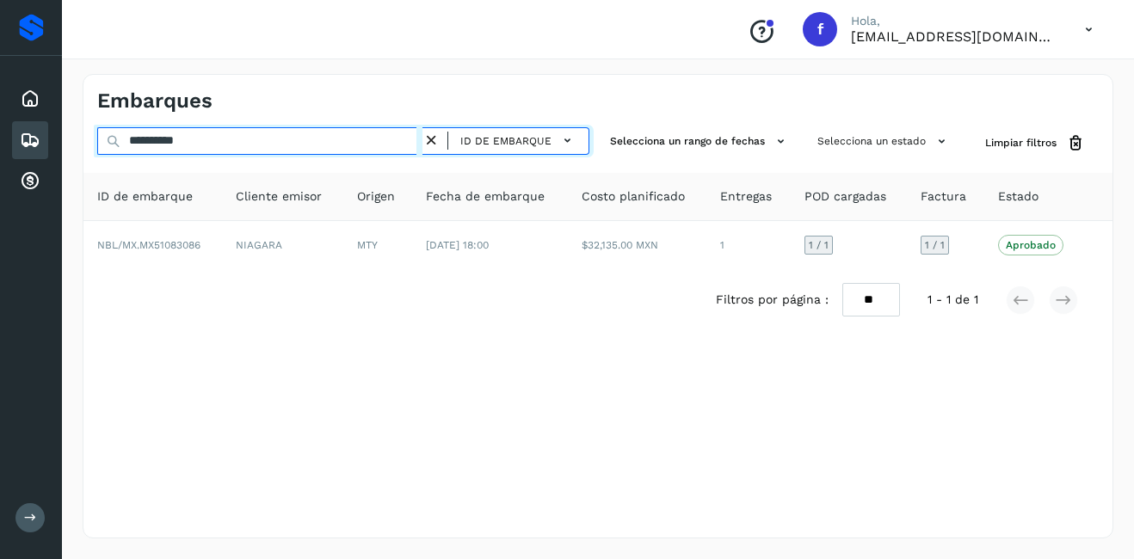
drag, startPoint x: 249, startPoint y: 144, endPoint x: 148, endPoint y: 162, distance: 103.1
click at [148, 162] on div "**********" at bounding box center [597, 228] width 1029 height 203
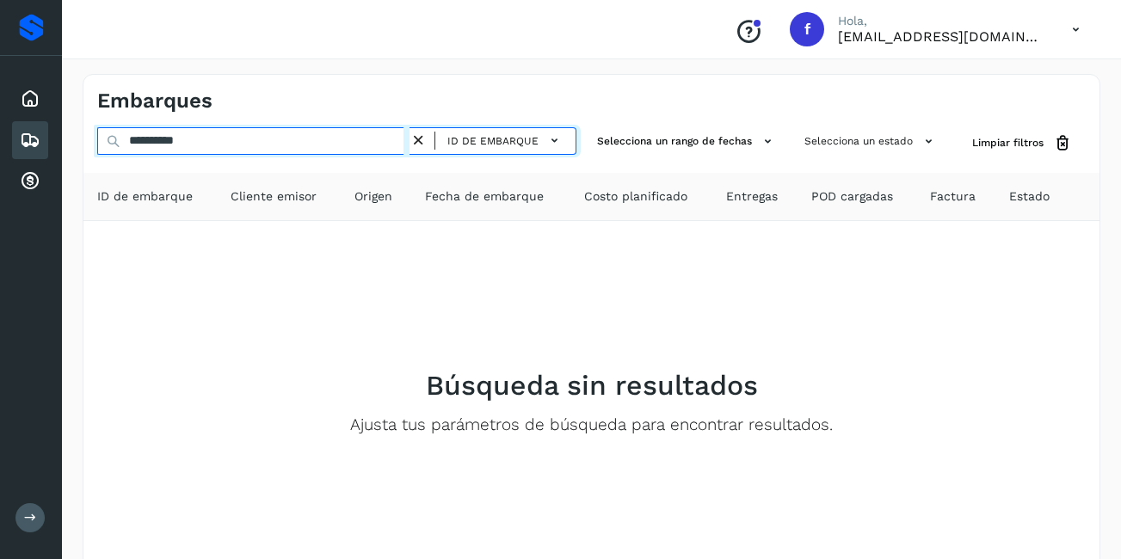
drag, startPoint x: 216, startPoint y: 151, endPoint x: 152, endPoint y: 159, distance: 64.1
click at [152, 159] on div "**********" at bounding box center [591, 386] width 1016 height 518
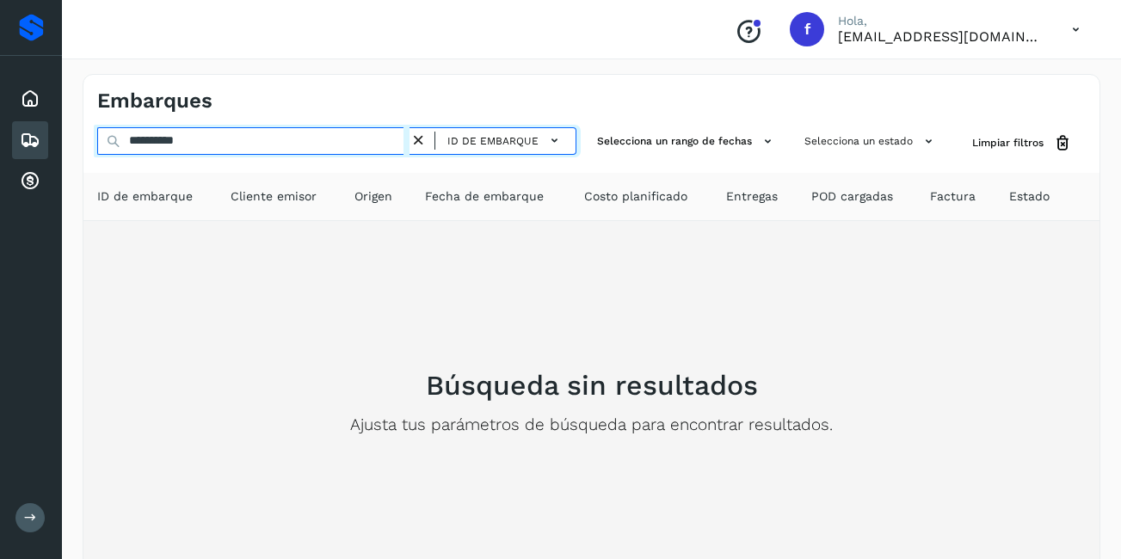
type input "**********"
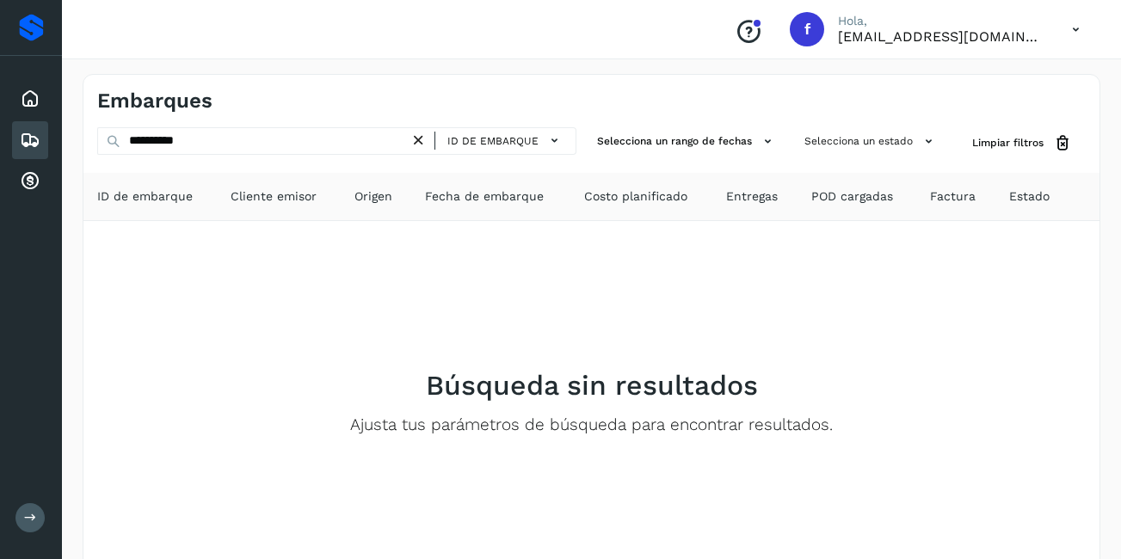
click at [417, 147] on icon at bounding box center [418, 141] width 18 height 18
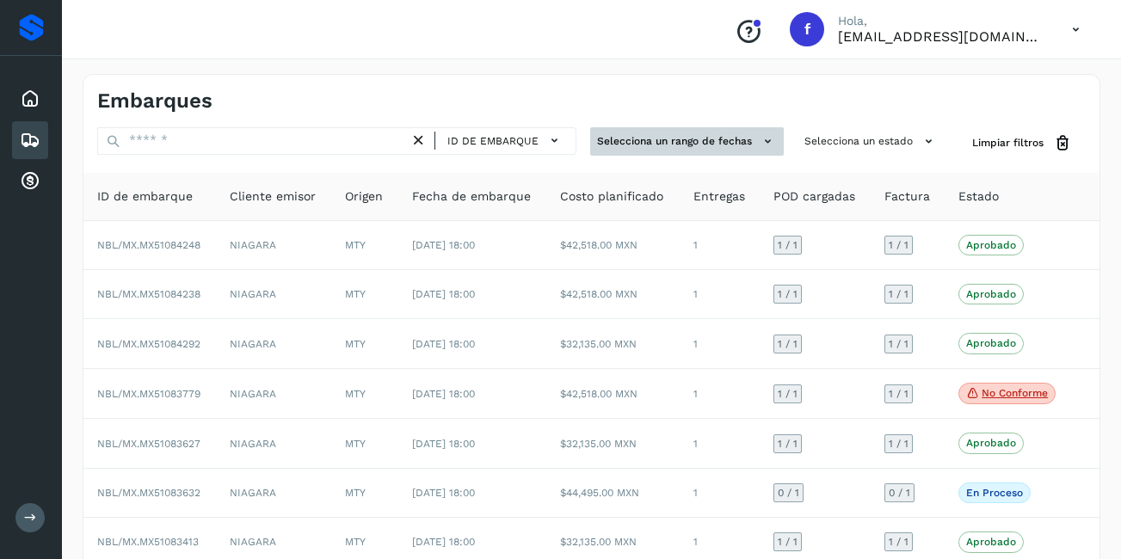
click at [719, 142] on button "Selecciona un rango de fechas" at bounding box center [687, 141] width 194 height 28
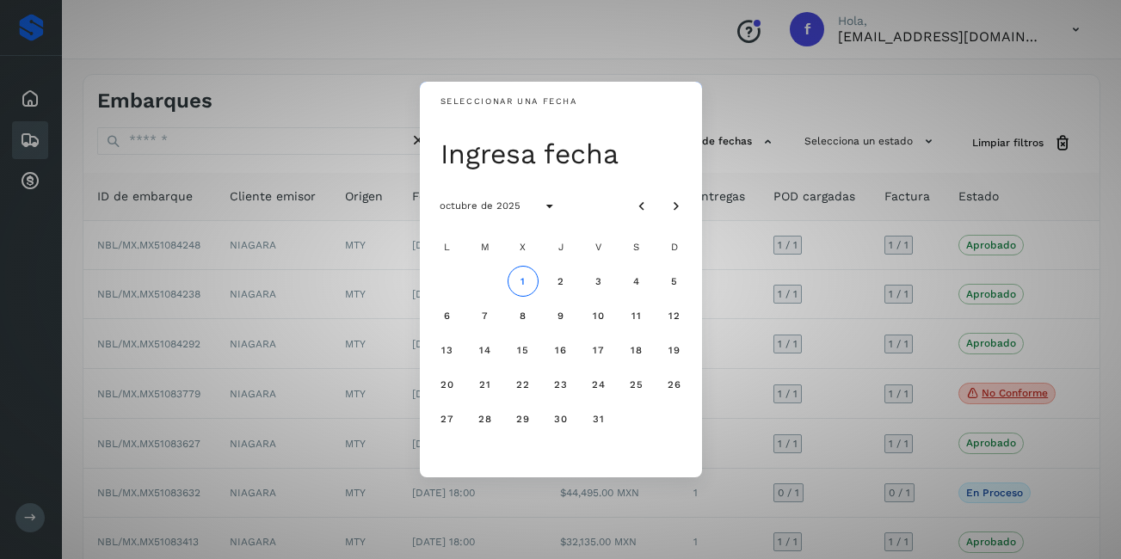
click at [886, 96] on div "Seleccionar una fecha Ingresa fecha octubre de 2025 L M X J V S D 1 2 3 4 5 6 7…" at bounding box center [560, 279] width 1121 height 559
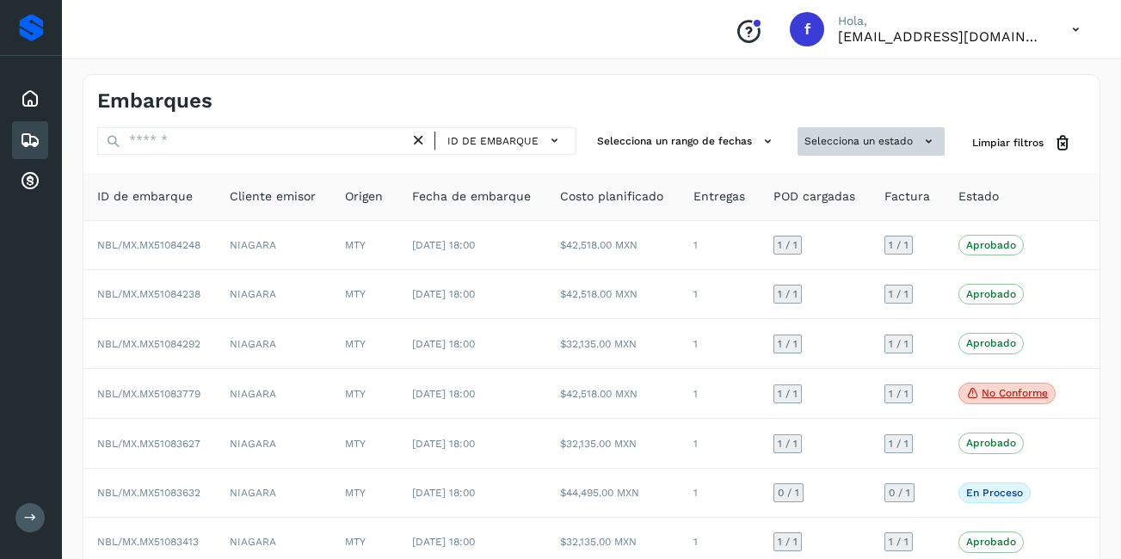
click at [920, 151] on button "Selecciona un estado" at bounding box center [870, 141] width 147 height 28
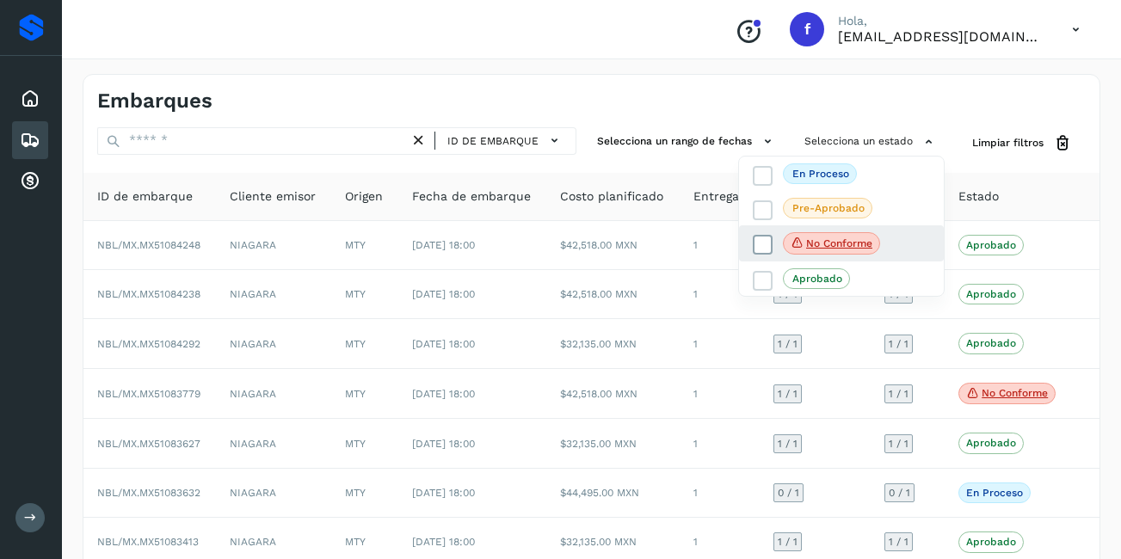
click at [821, 254] on span "No conforme" at bounding box center [831, 243] width 97 height 22
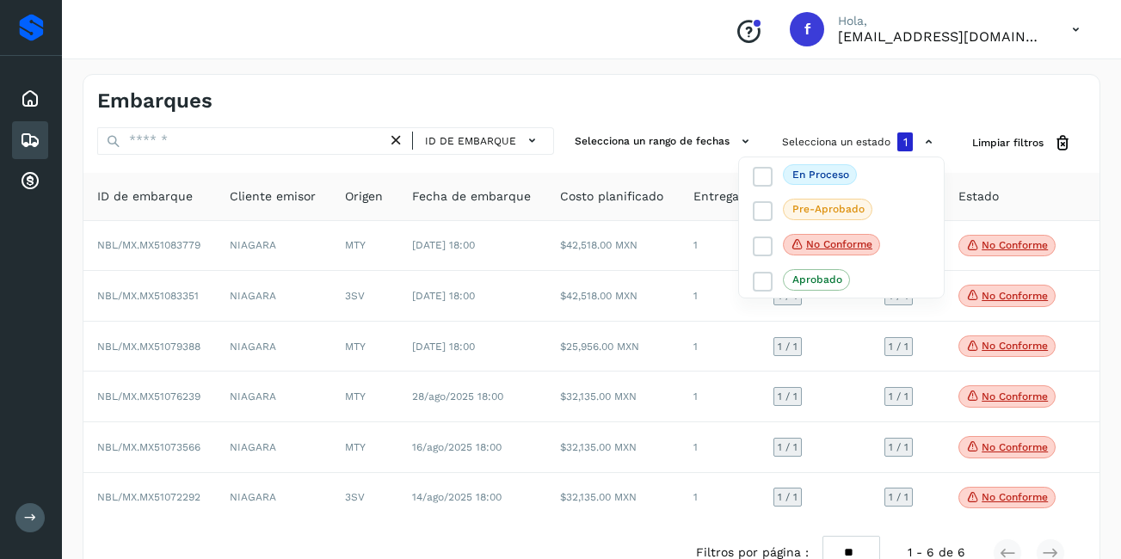
scroll to position [46, 0]
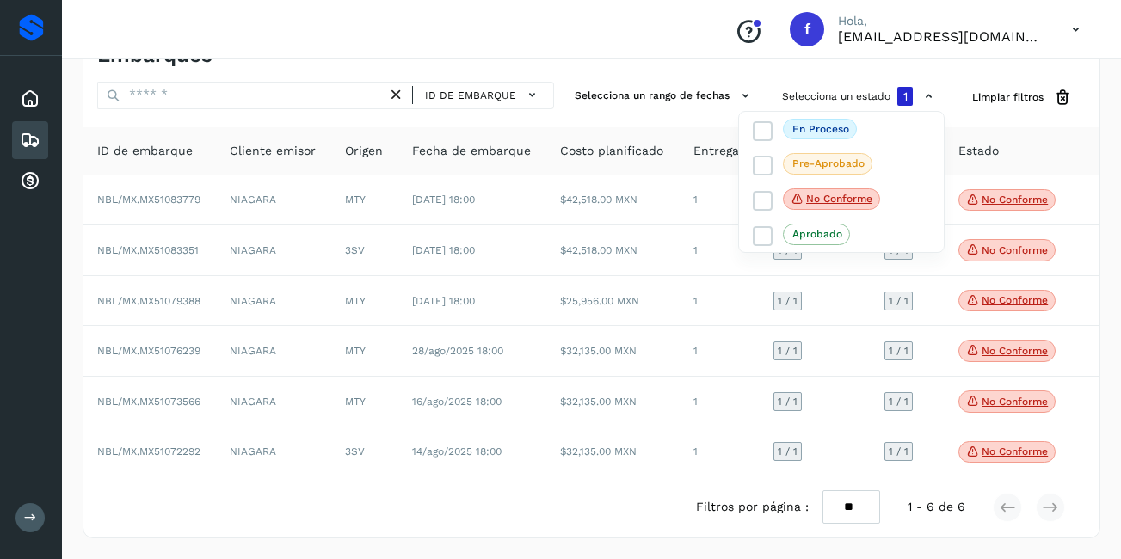
click at [991, 459] on div at bounding box center [560, 279] width 1121 height 559
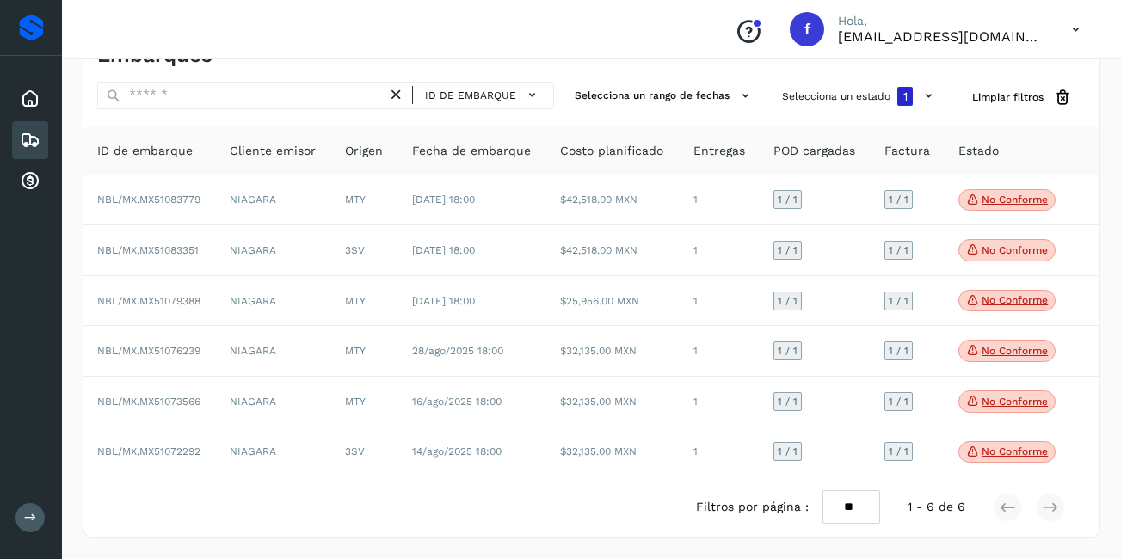
click at [991, 455] on div at bounding box center [560, 279] width 1121 height 559
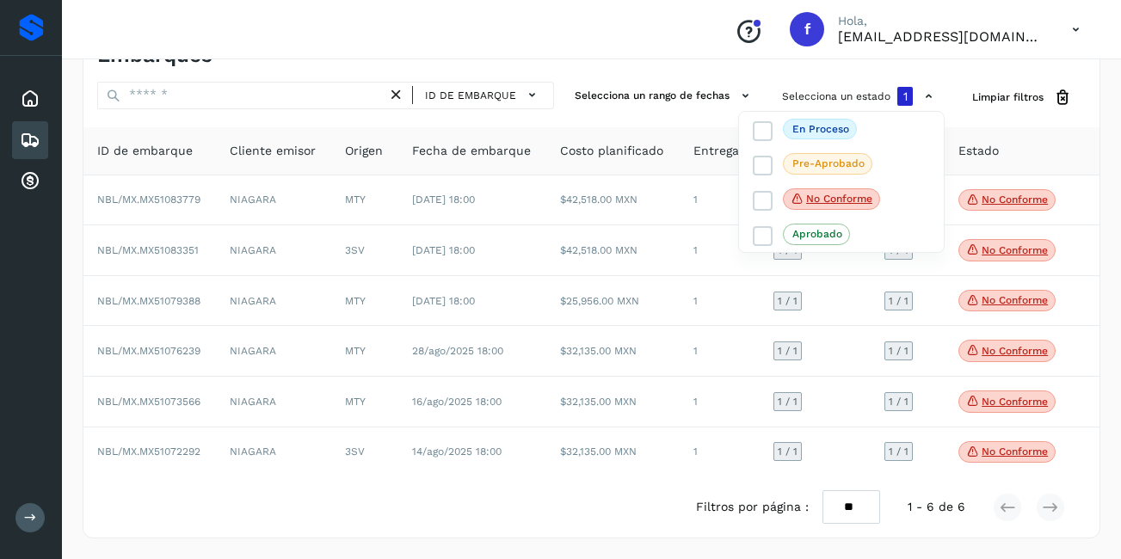
click at [992, 452] on div at bounding box center [560, 279] width 1121 height 559
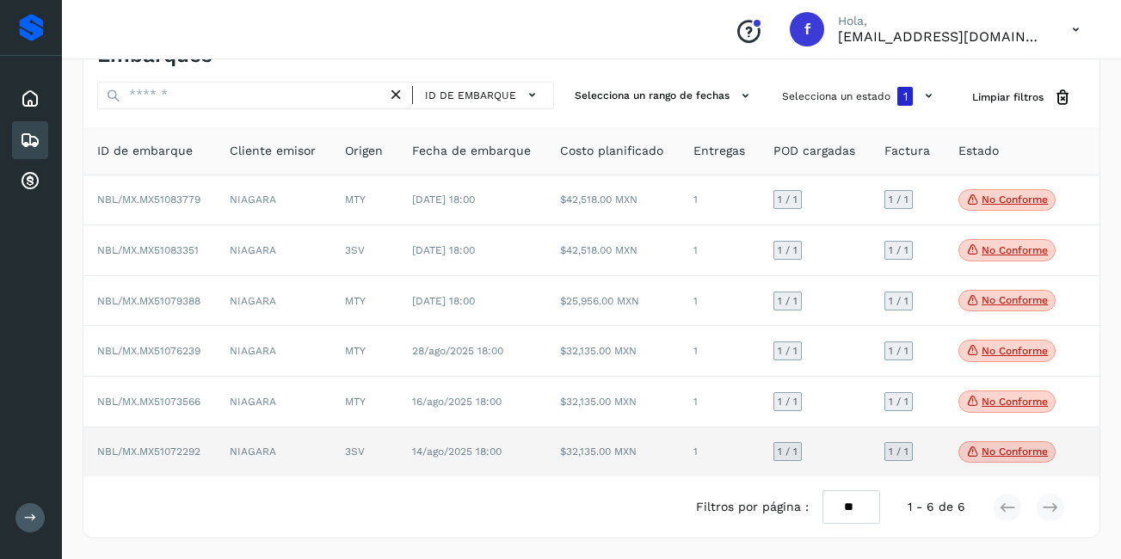
click at [1008, 452] on p "No conforme" at bounding box center [1014, 451] width 66 height 12
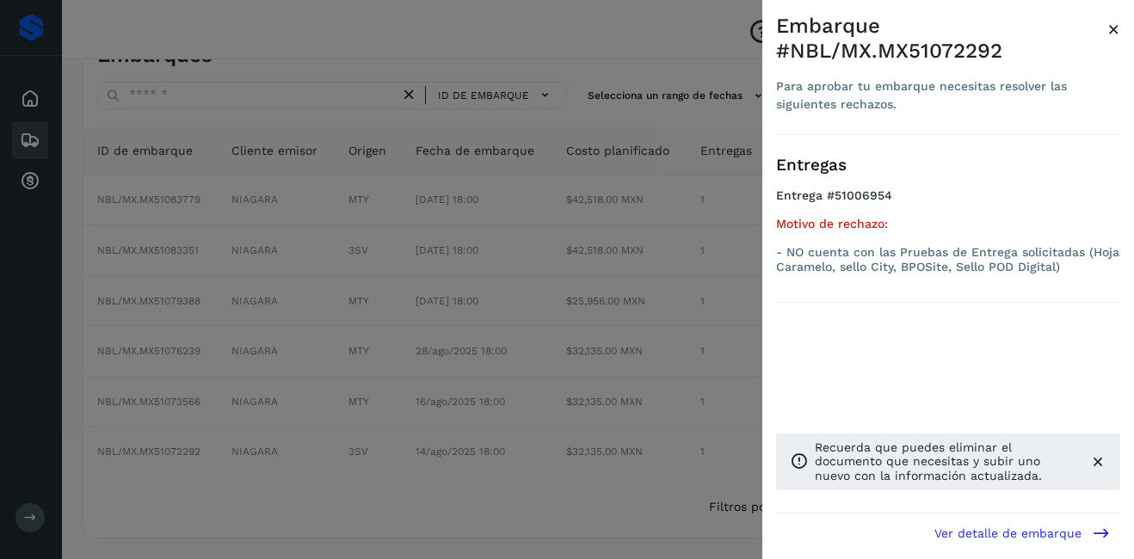
click at [1113, 33] on span "×" at bounding box center [1113, 29] width 13 height 24
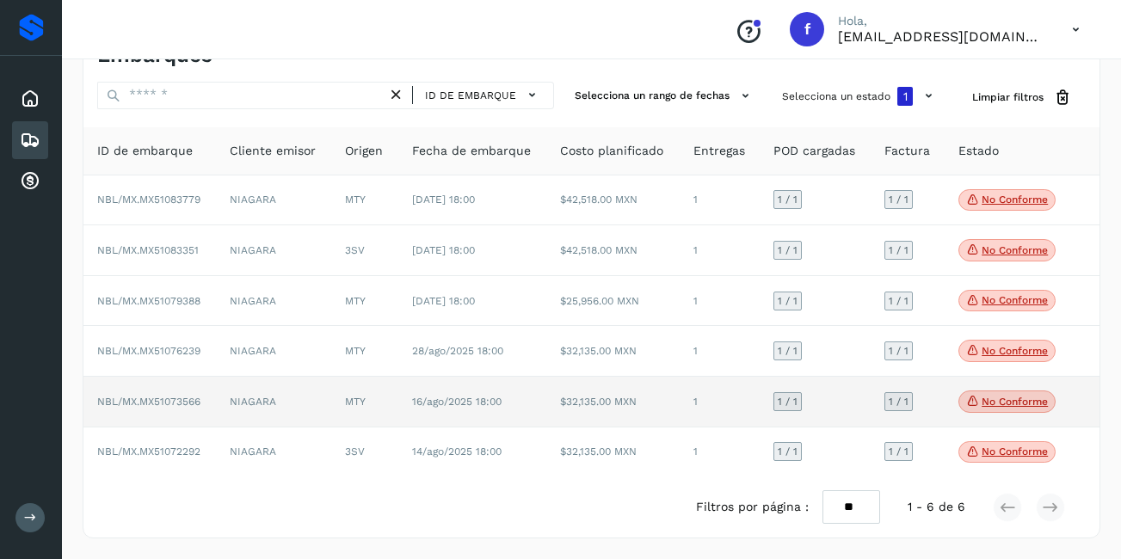
click at [1004, 402] on p "No conforme" at bounding box center [1014, 402] width 66 height 12
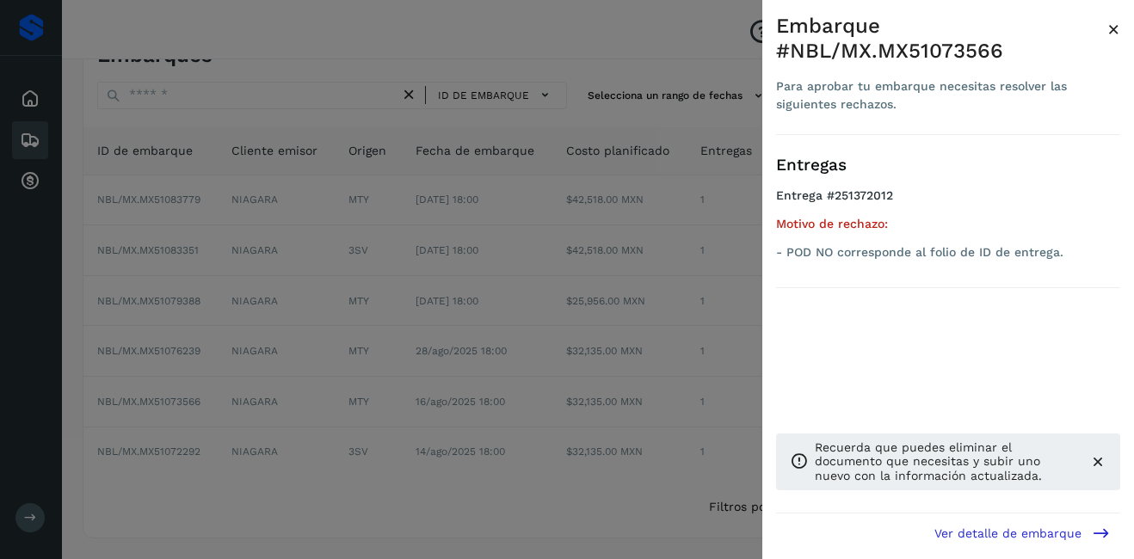
click at [1108, 31] on span "×" at bounding box center [1113, 29] width 13 height 24
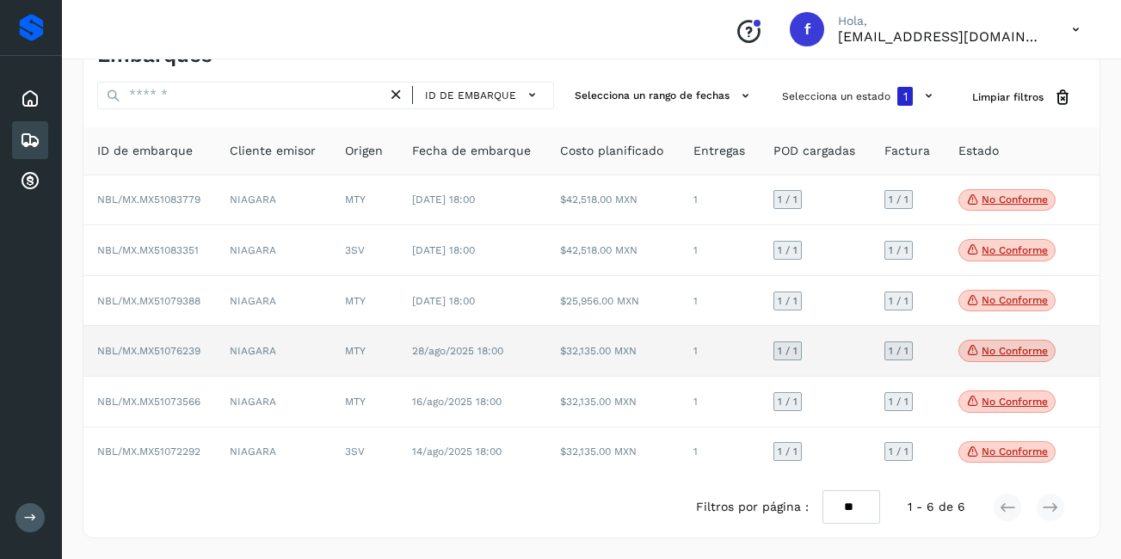
click at [1006, 346] on p "No conforme" at bounding box center [1014, 351] width 66 height 12
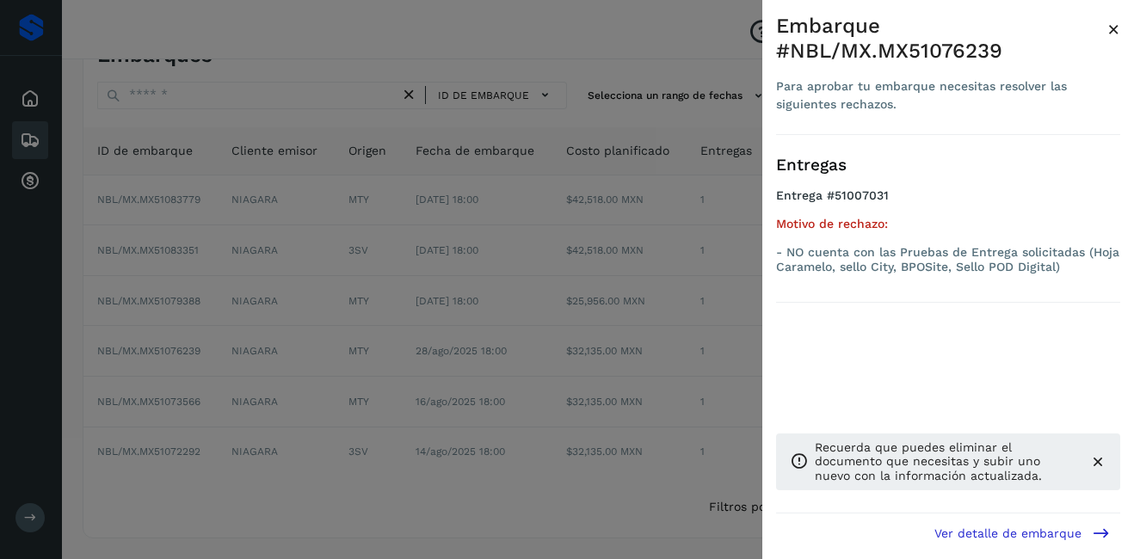
click at [1109, 26] on span "×" at bounding box center [1113, 29] width 13 height 24
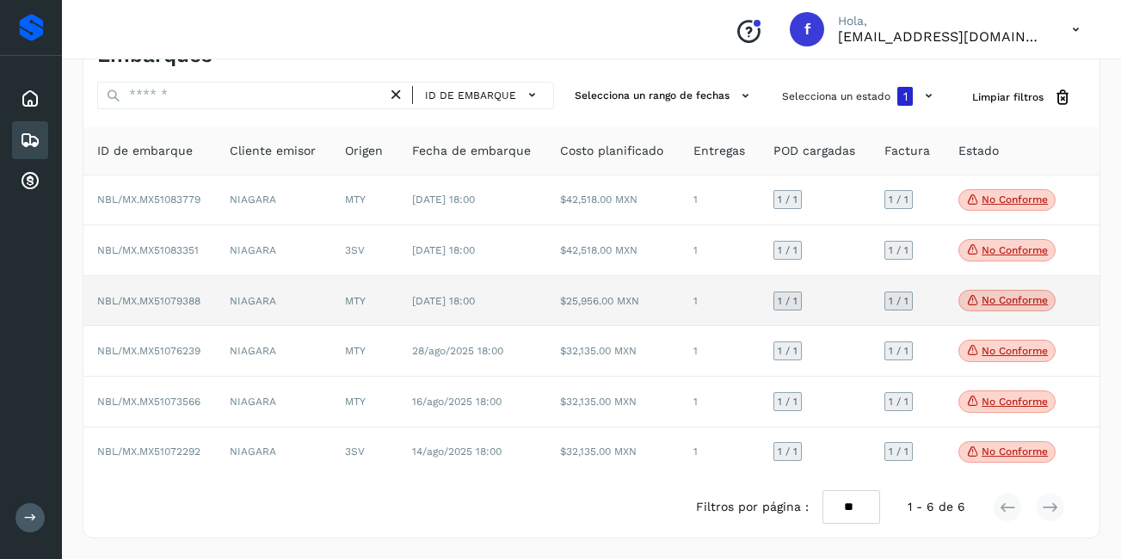
click at [1009, 298] on p "No conforme" at bounding box center [1014, 300] width 66 height 12
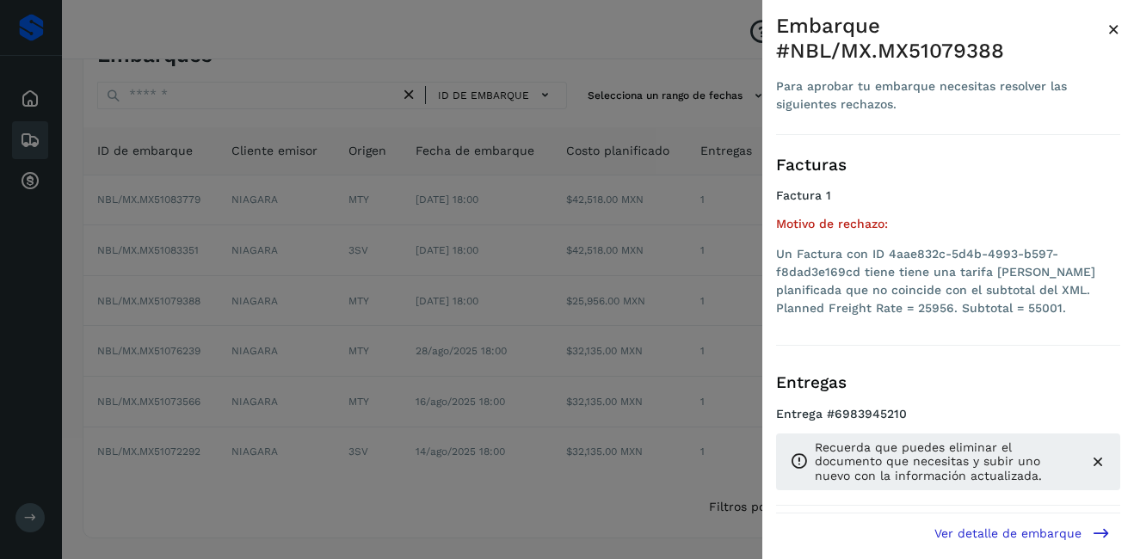
click at [1116, 32] on span "×" at bounding box center [1113, 29] width 13 height 24
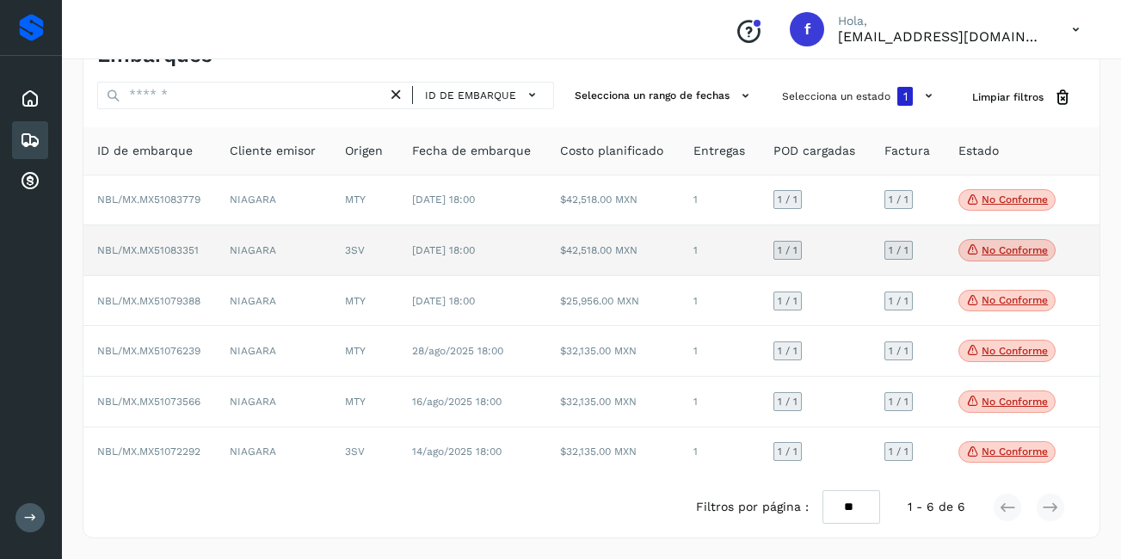
click at [1009, 245] on p "No conforme" at bounding box center [1014, 250] width 66 height 12
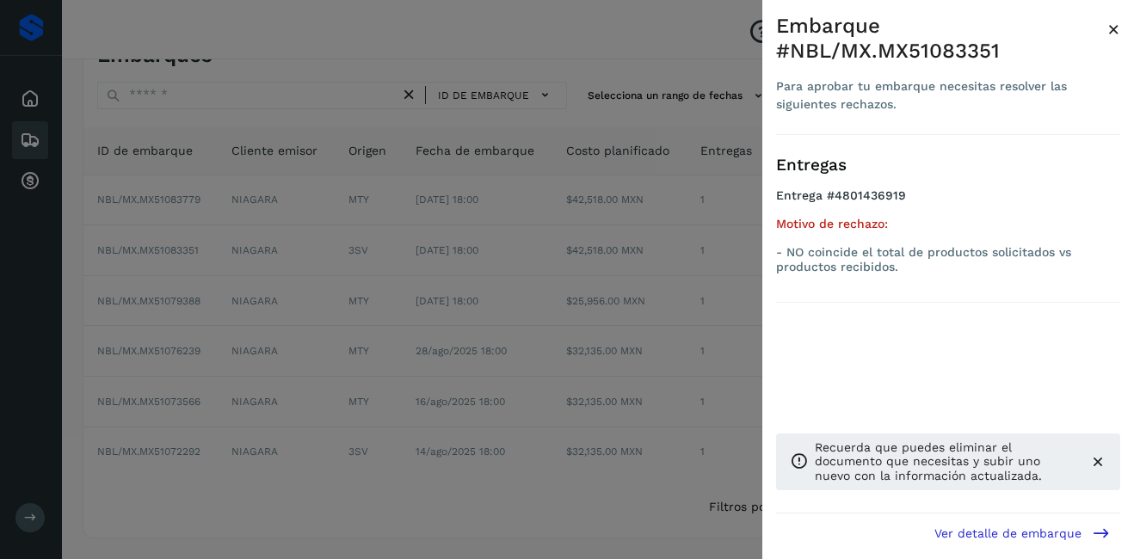
click at [1113, 34] on span "×" at bounding box center [1113, 29] width 13 height 24
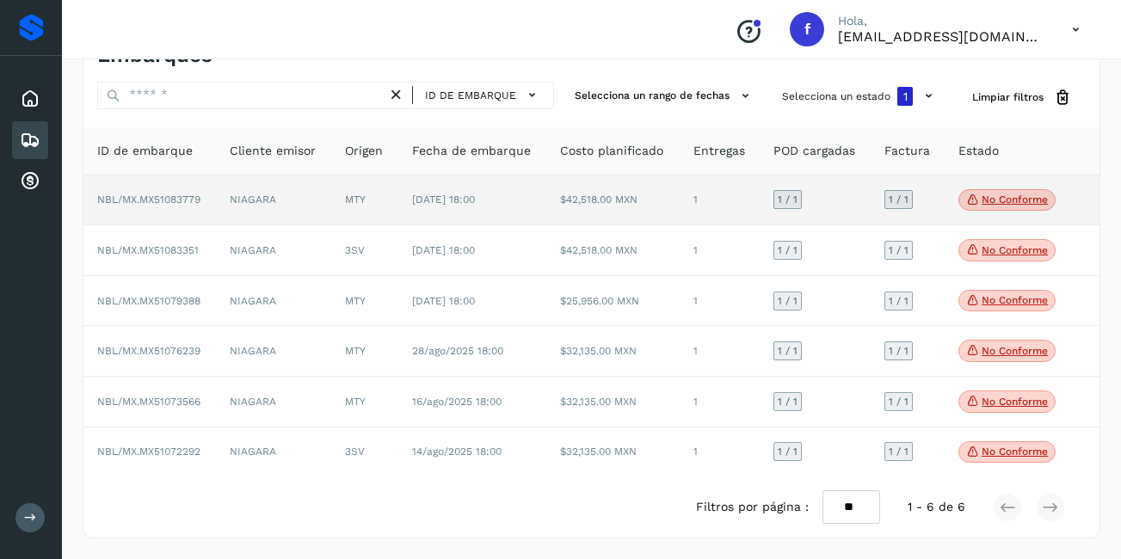
click at [1018, 191] on span "No conforme" at bounding box center [1006, 200] width 97 height 22
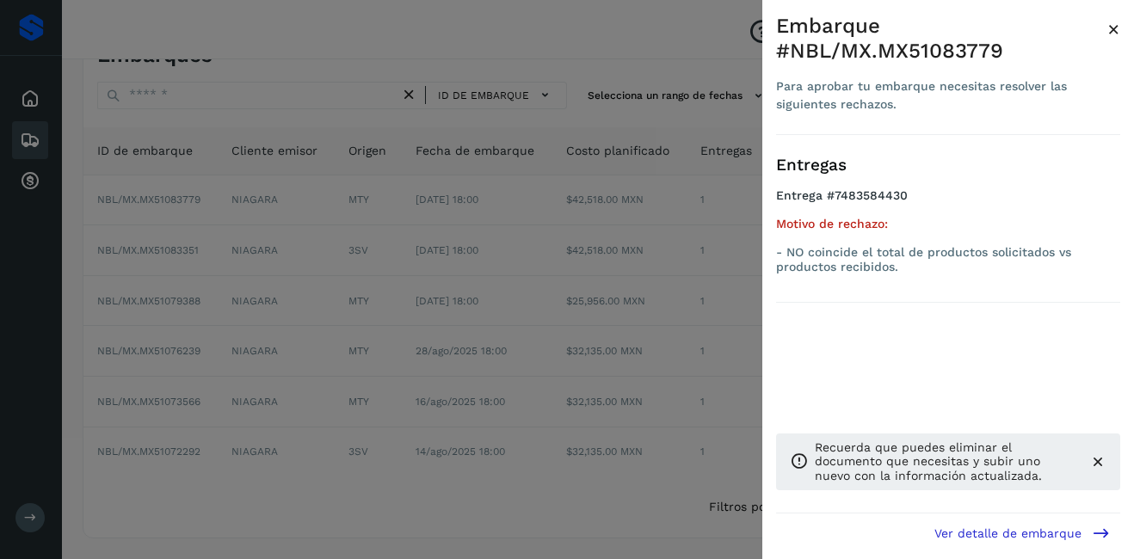
click at [1116, 30] on span "×" at bounding box center [1113, 29] width 13 height 24
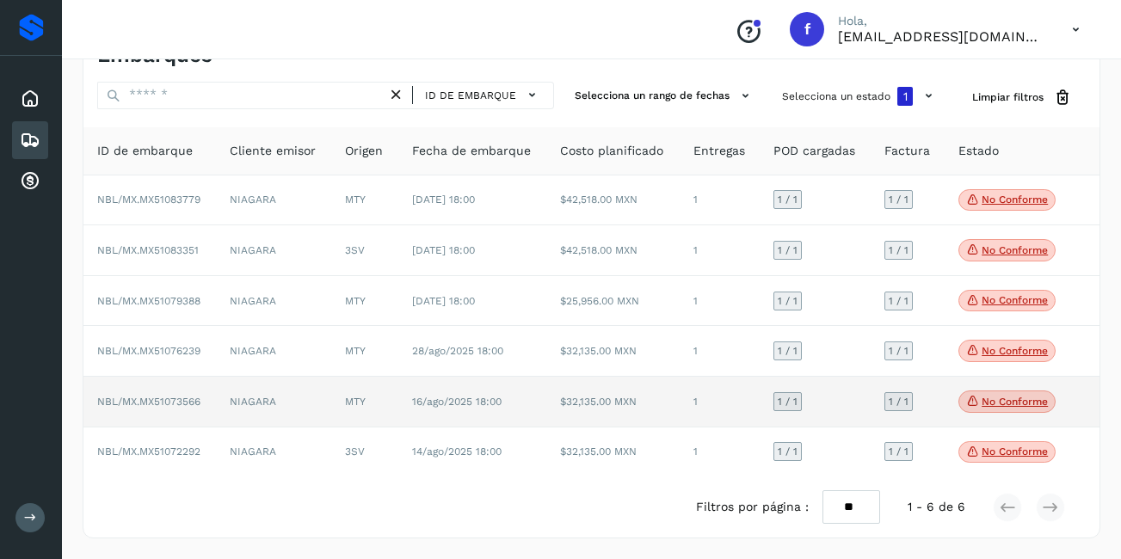
click at [990, 397] on p "No conforme" at bounding box center [1014, 402] width 66 height 12
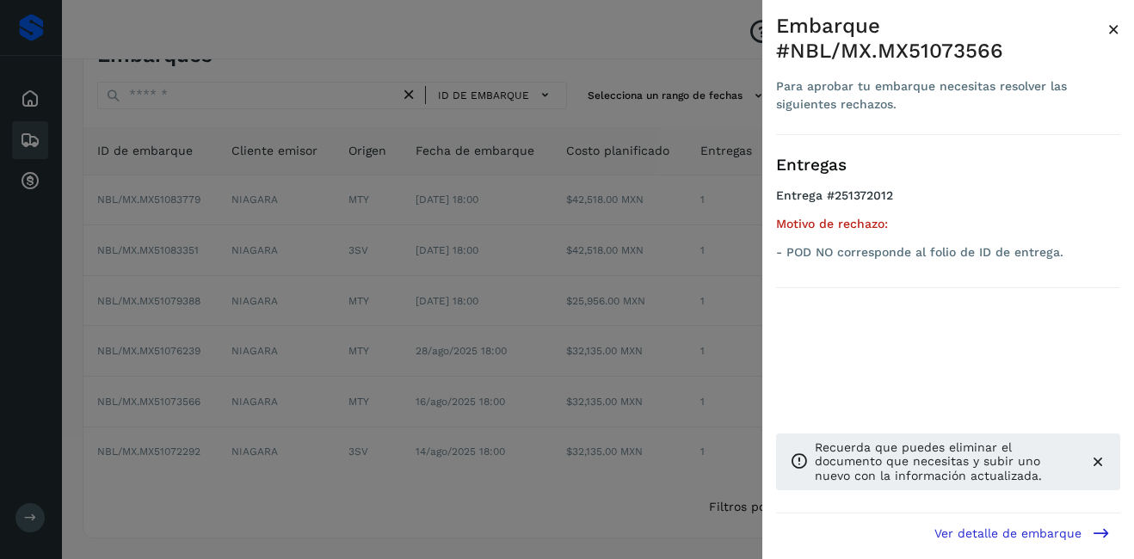
click at [1115, 32] on span "×" at bounding box center [1113, 29] width 13 height 24
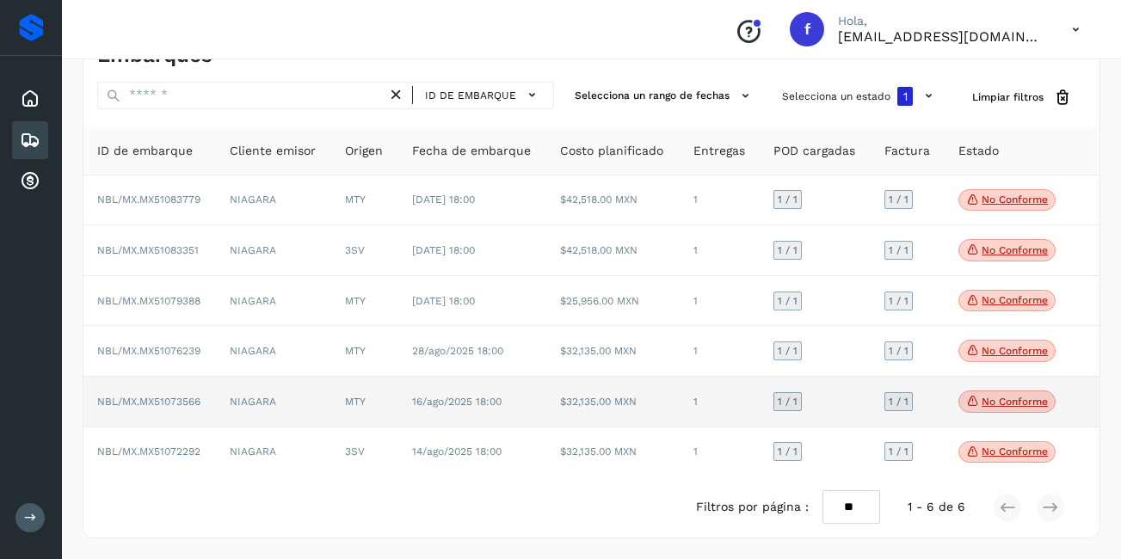
click at [686, 400] on td "1" at bounding box center [719, 402] width 80 height 51
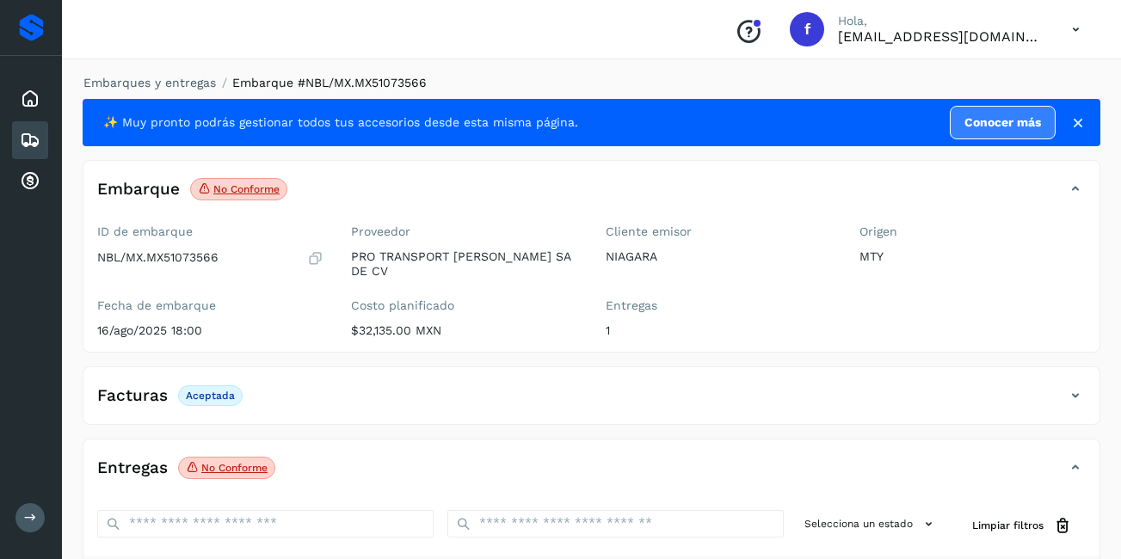
click at [179, 256] on p "NBL/MX.MX51073566" at bounding box center [157, 257] width 121 height 15
click at [179, 255] on p "NBL/MX.MX51073566" at bounding box center [157, 257] width 121 height 15
copy p "MX51073566"
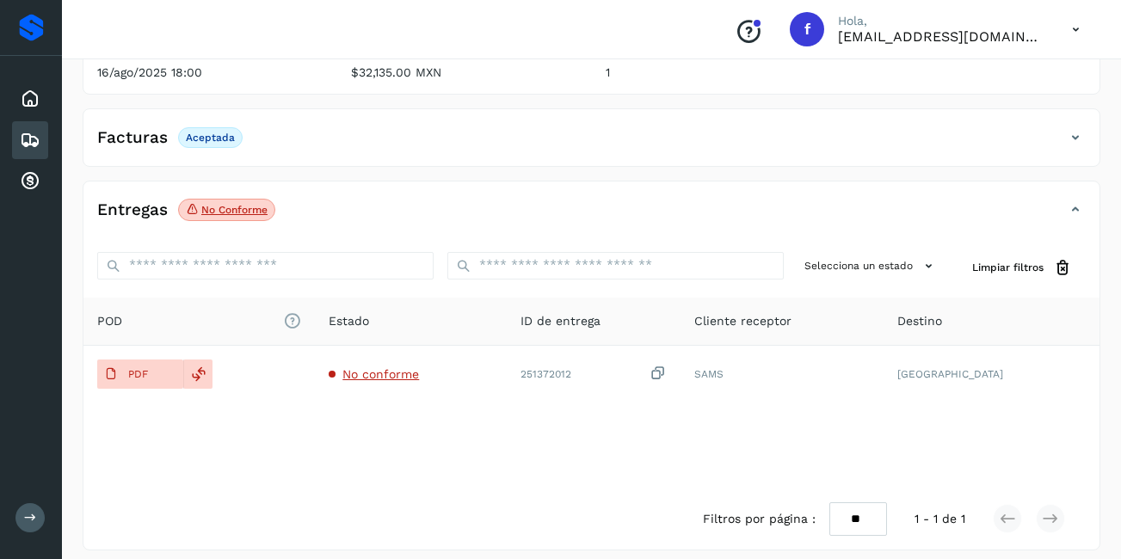
scroll to position [172, 0]
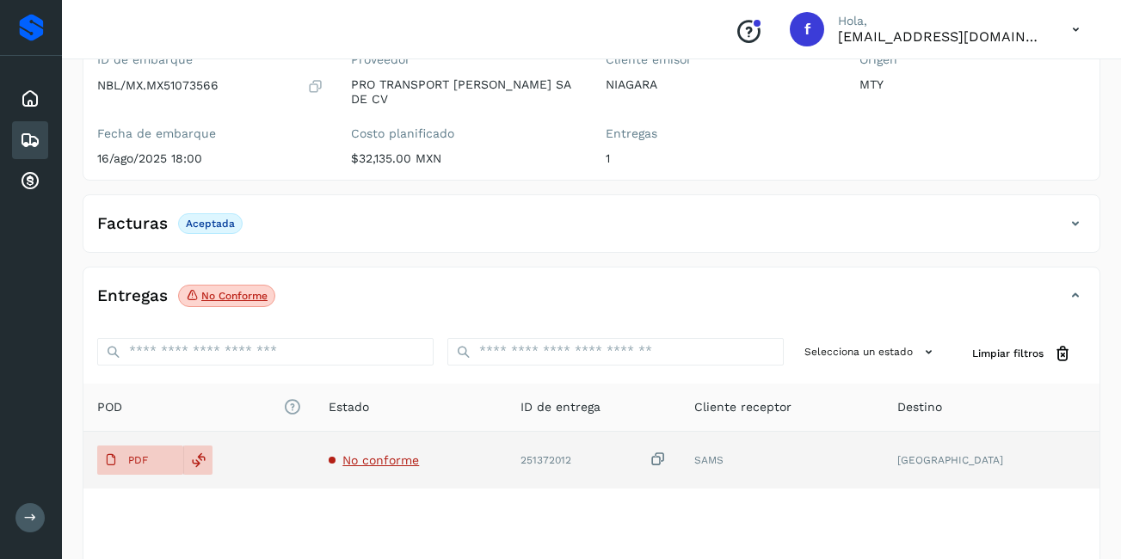
click at [382, 453] on span "No conforme" at bounding box center [380, 460] width 77 height 14
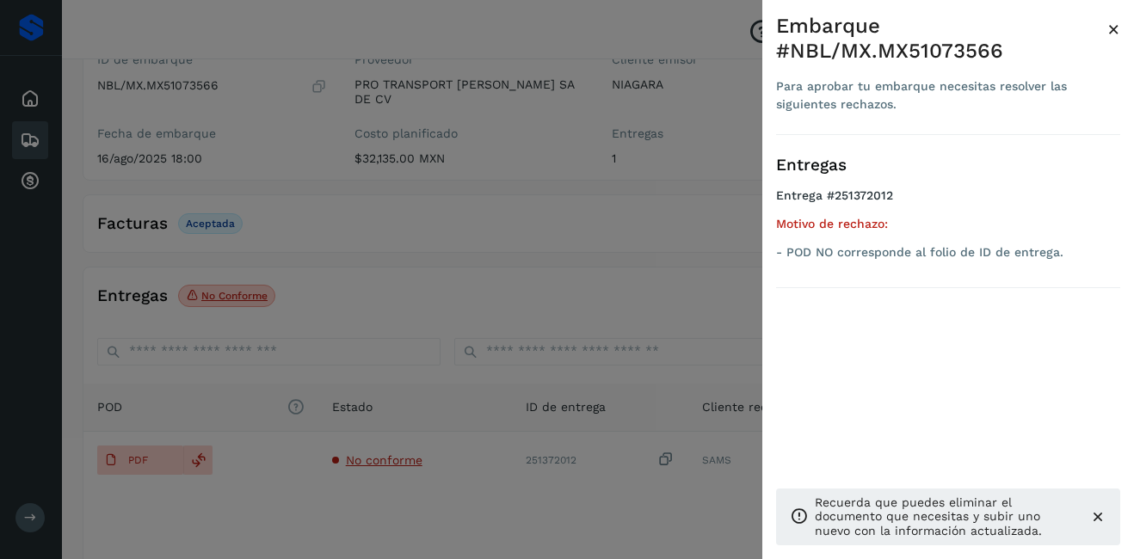
click at [1113, 30] on span "×" at bounding box center [1113, 29] width 13 height 24
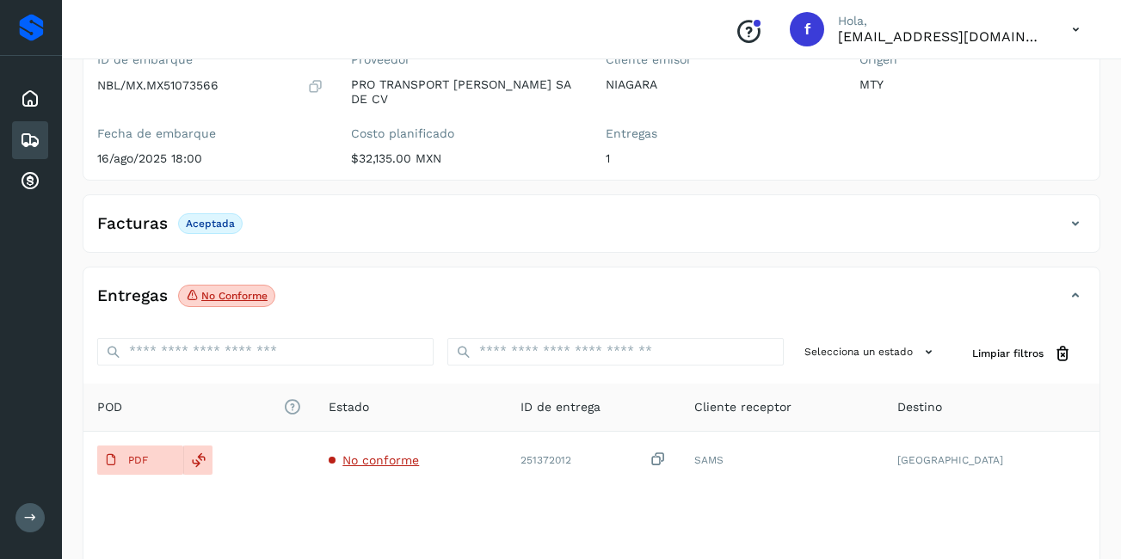
scroll to position [0, 0]
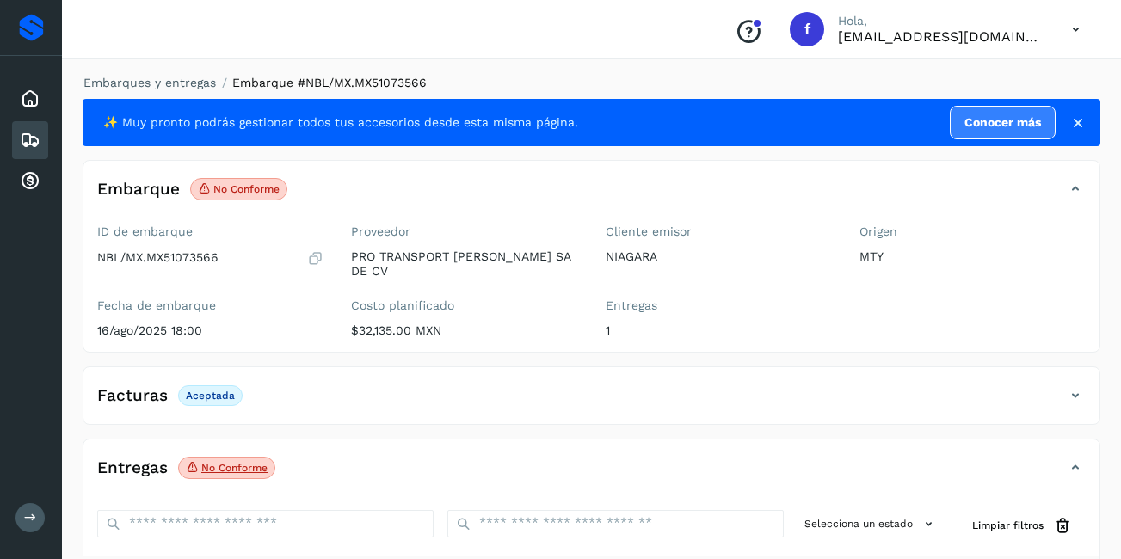
click at [21, 144] on icon at bounding box center [30, 140] width 21 height 21
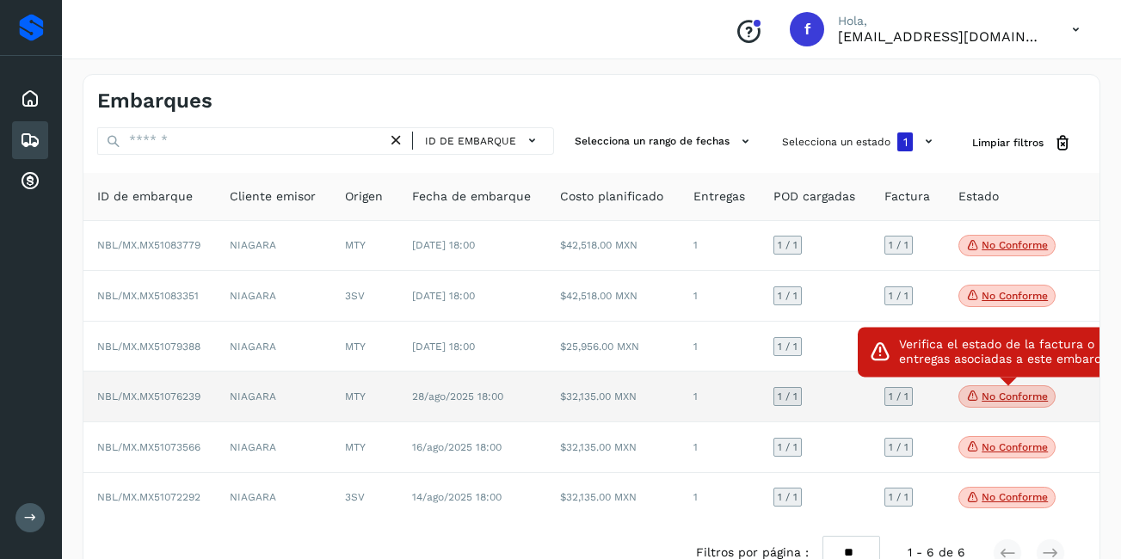
click at [1014, 395] on p "No conforme" at bounding box center [1014, 396] width 66 height 12
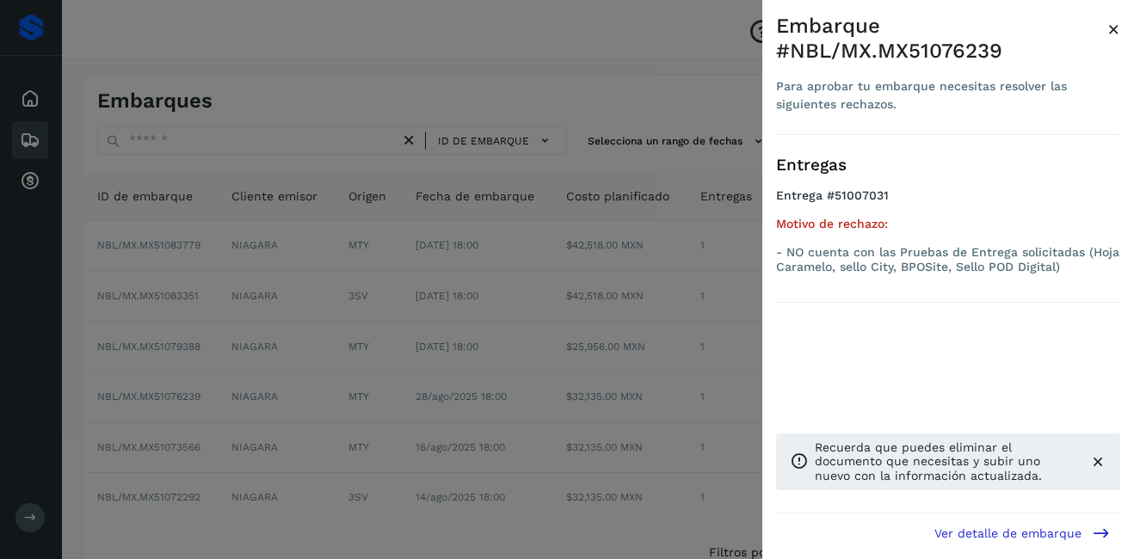
click at [1110, 34] on span "×" at bounding box center [1113, 29] width 13 height 24
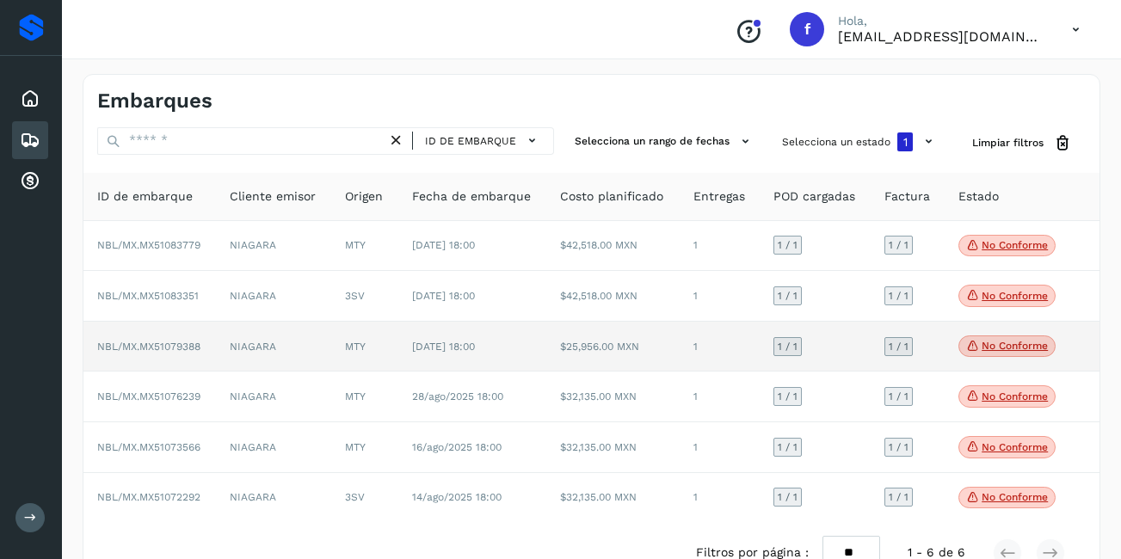
click at [987, 355] on span "No conforme" at bounding box center [1006, 346] width 97 height 22
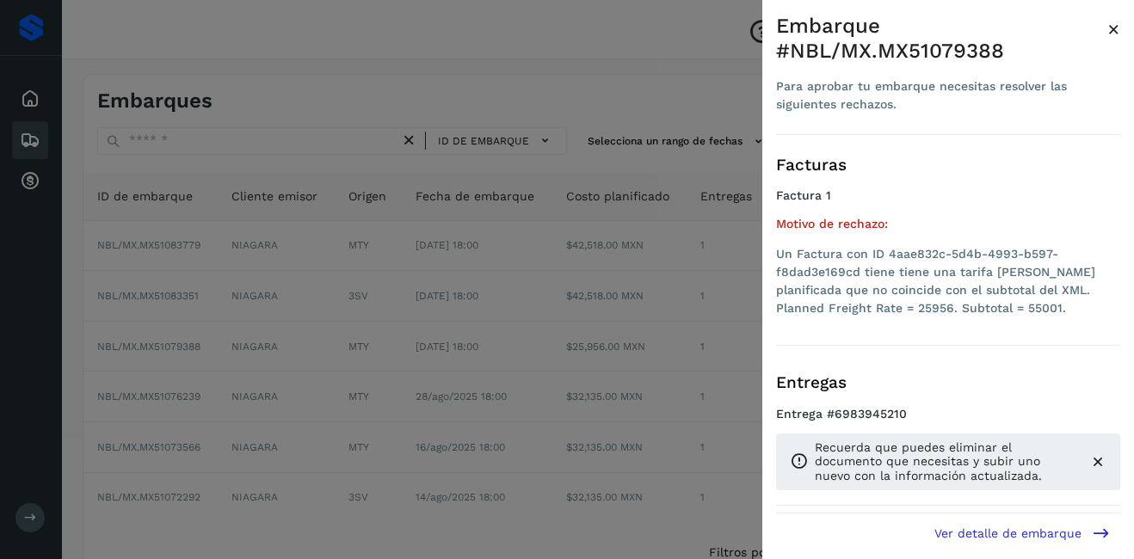
click at [1109, 28] on span "×" at bounding box center [1113, 29] width 13 height 24
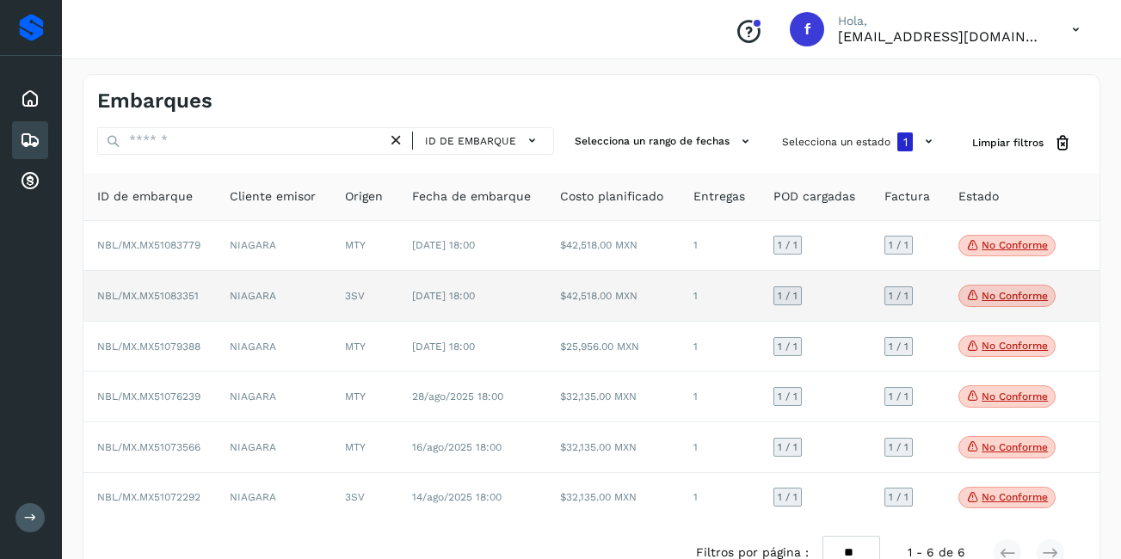
click at [998, 294] on p "No conforme" at bounding box center [1014, 296] width 66 height 12
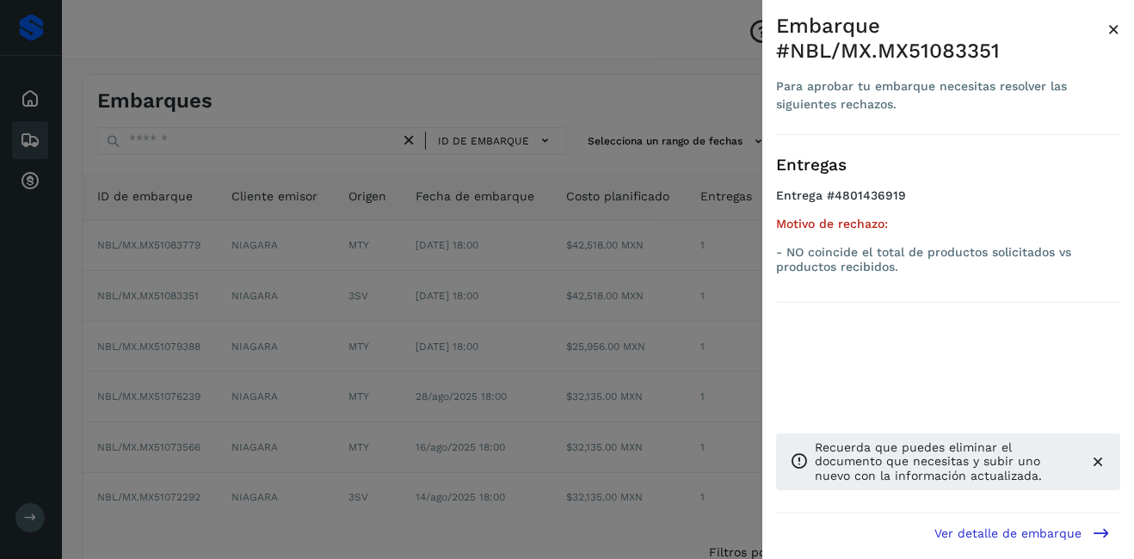
click at [1114, 28] on span "×" at bounding box center [1113, 29] width 13 height 24
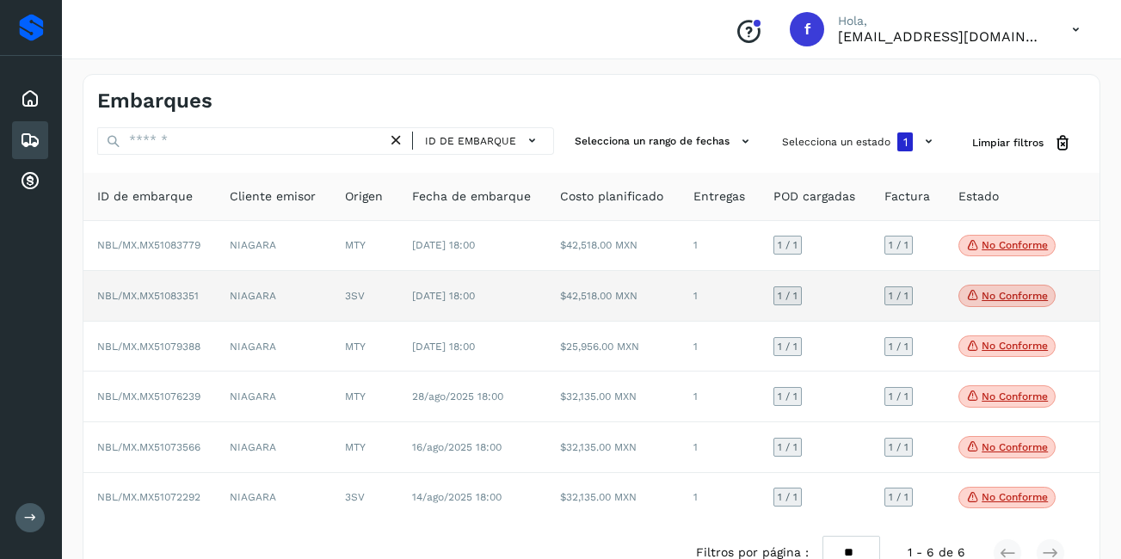
click at [522, 299] on td "[DATE] 18:00" at bounding box center [472, 296] width 149 height 51
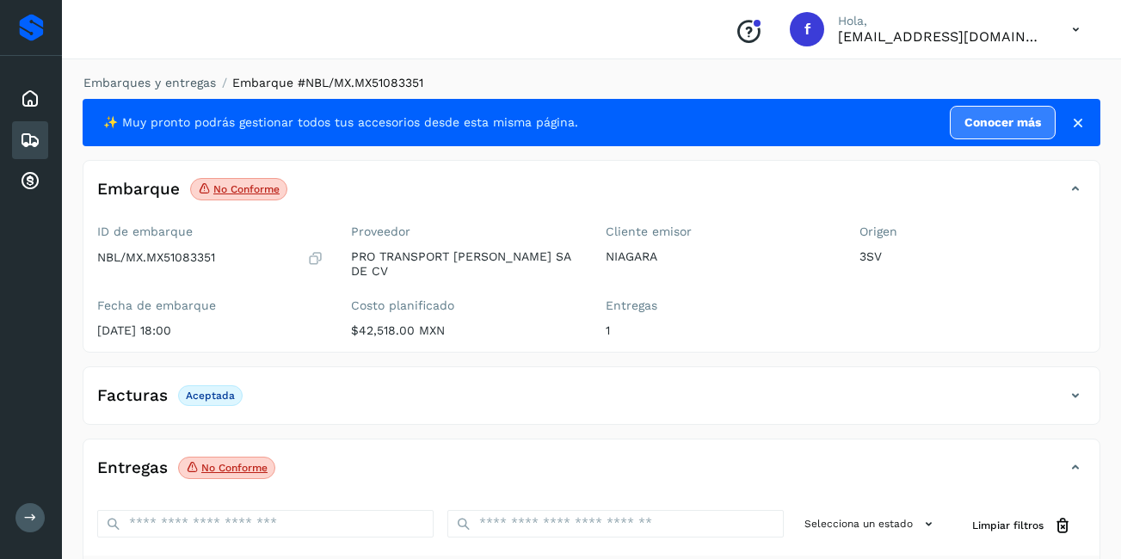
scroll to position [258, 0]
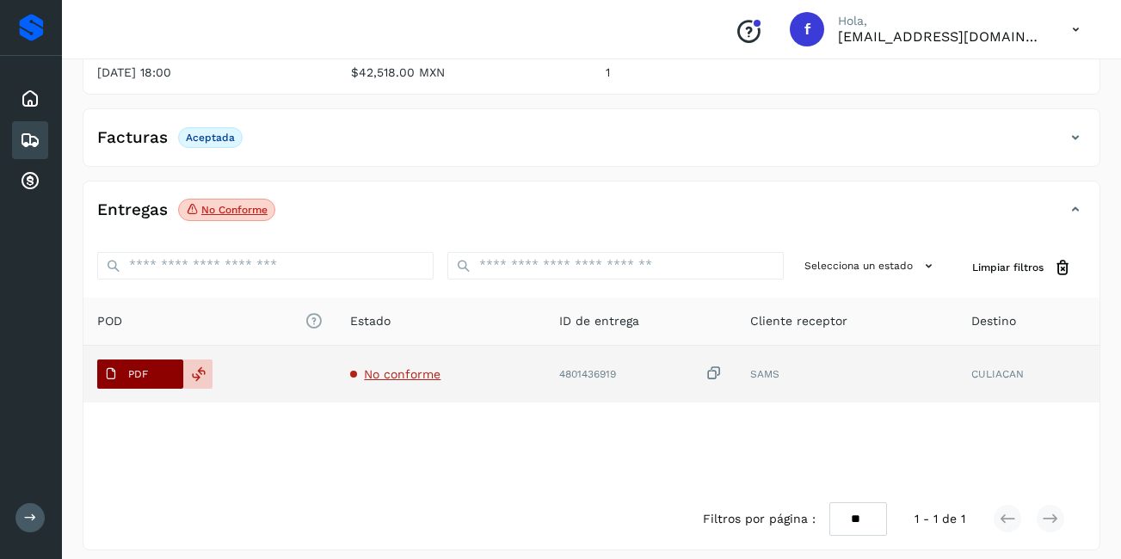
click at [144, 368] on p "PDF" at bounding box center [138, 374] width 20 height 12
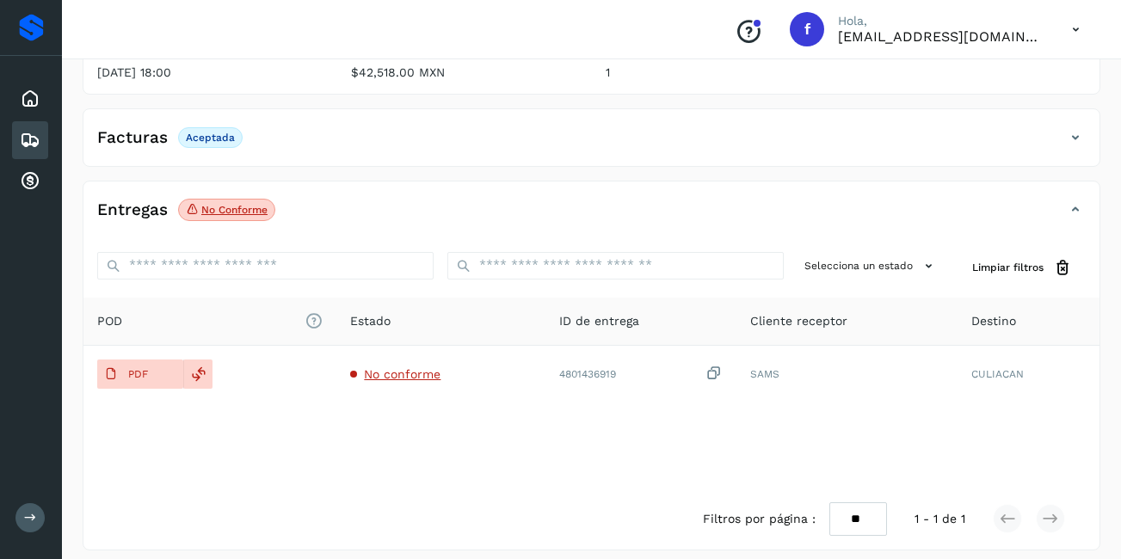
click at [34, 138] on icon at bounding box center [30, 140] width 21 height 21
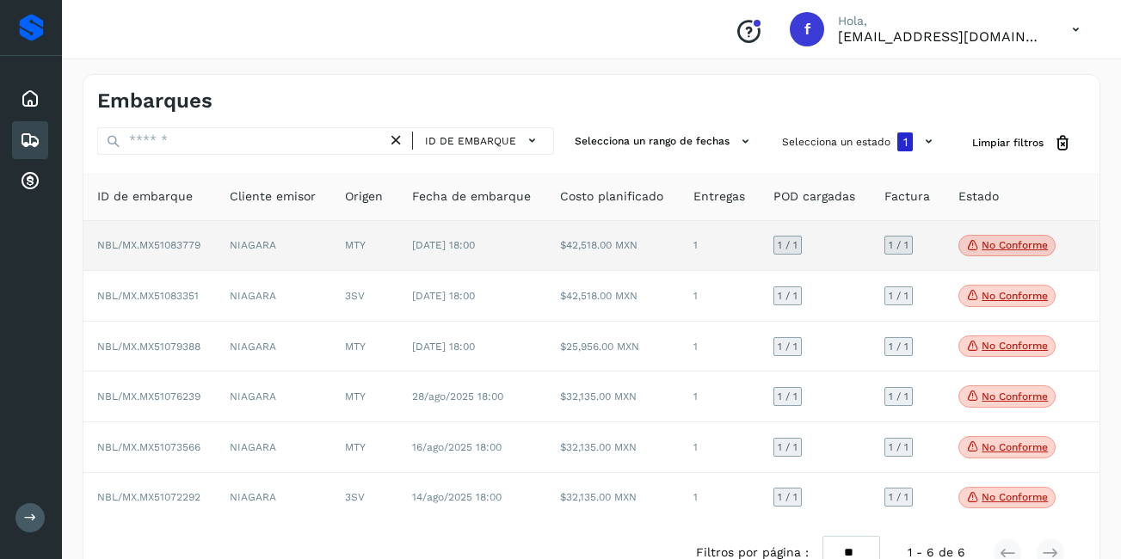
click at [998, 230] on td "No conforme Verifica el estado de la factura o entregas asociadas a este embarq…" at bounding box center [1007, 246] width 126 height 51
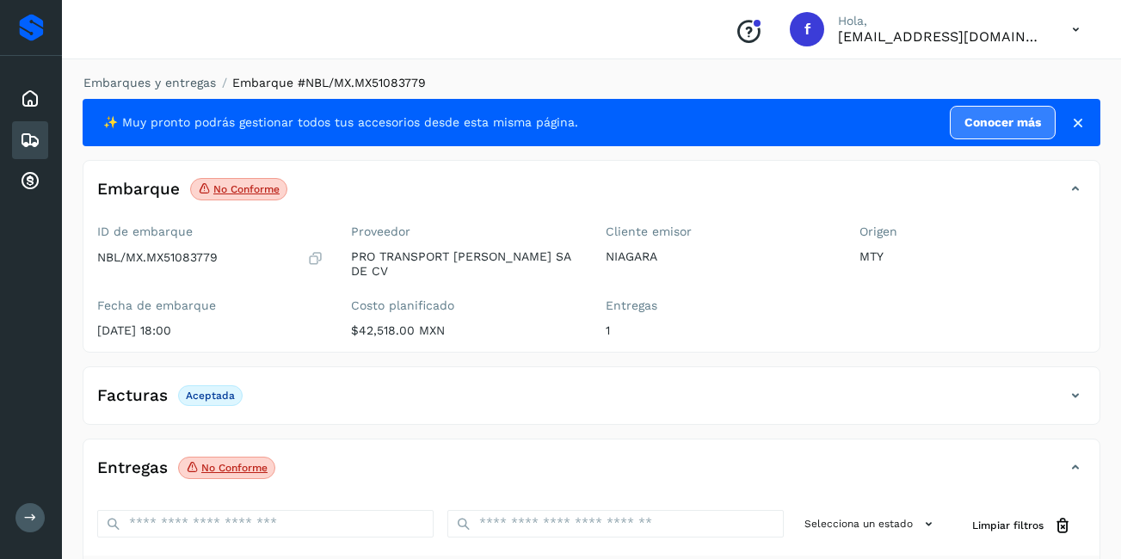
scroll to position [258, 0]
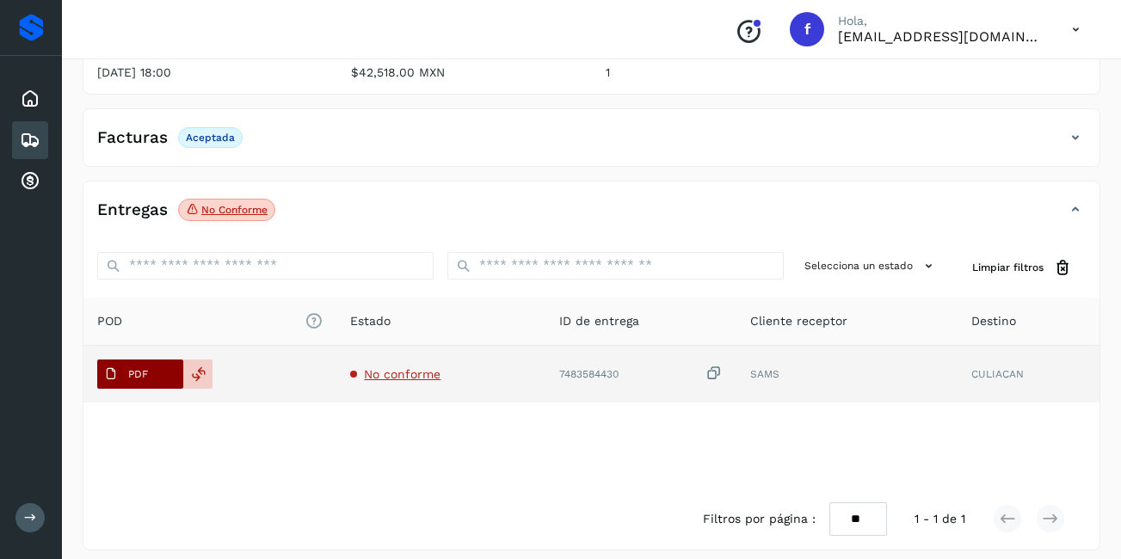
click at [120, 362] on span "PDF" at bounding box center [126, 374] width 58 height 28
